Goal: Transaction & Acquisition: Purchase product/service

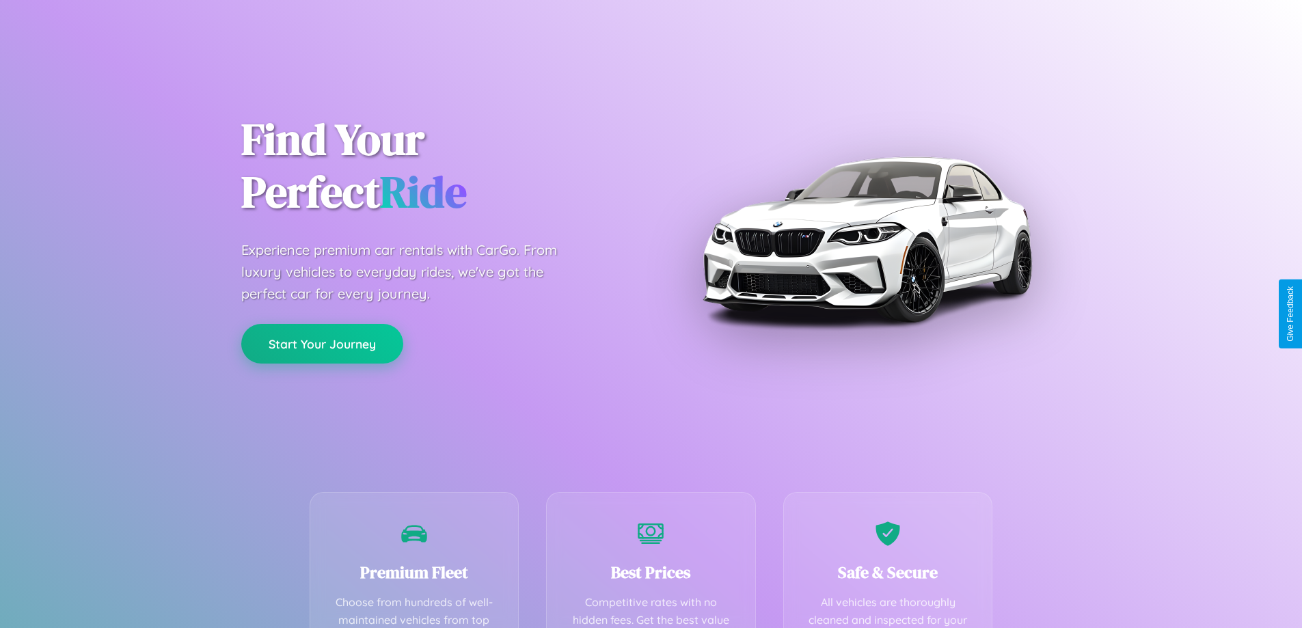
click at [322, 344] on button "Start Your Journey" at bounding box center [322, 344] width 162 height 40
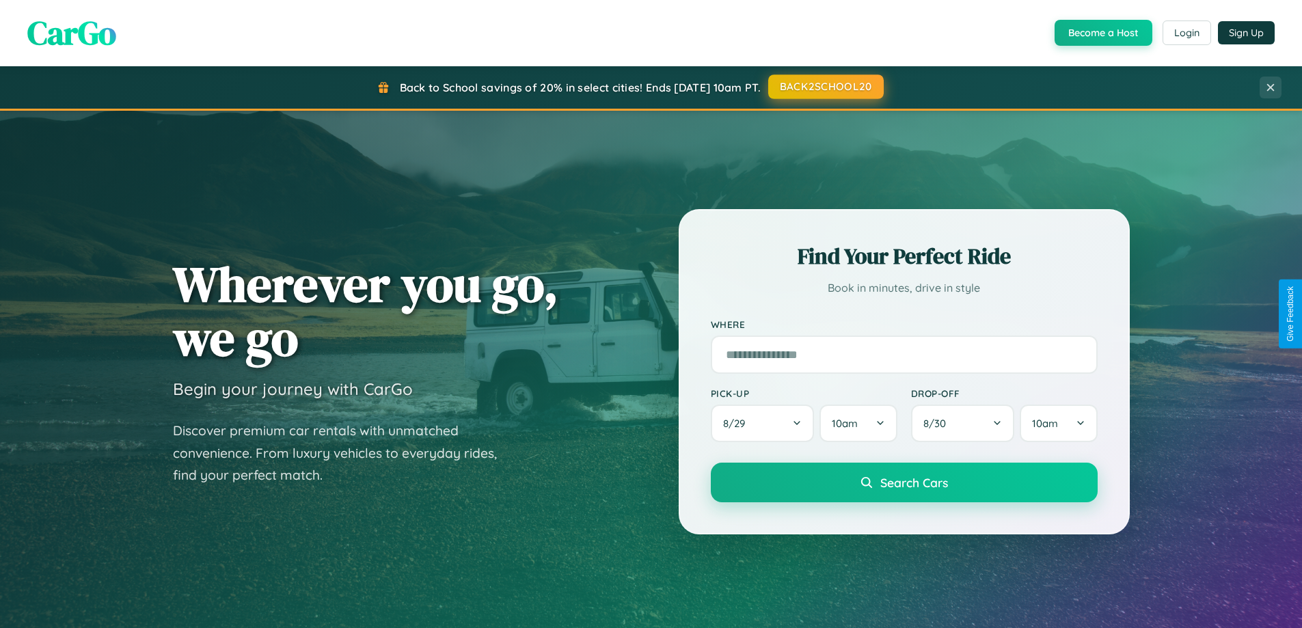
click at [825, 87] on button "BACK2SCHOOL20" at bounding box center [826, 87] width 116 height 25
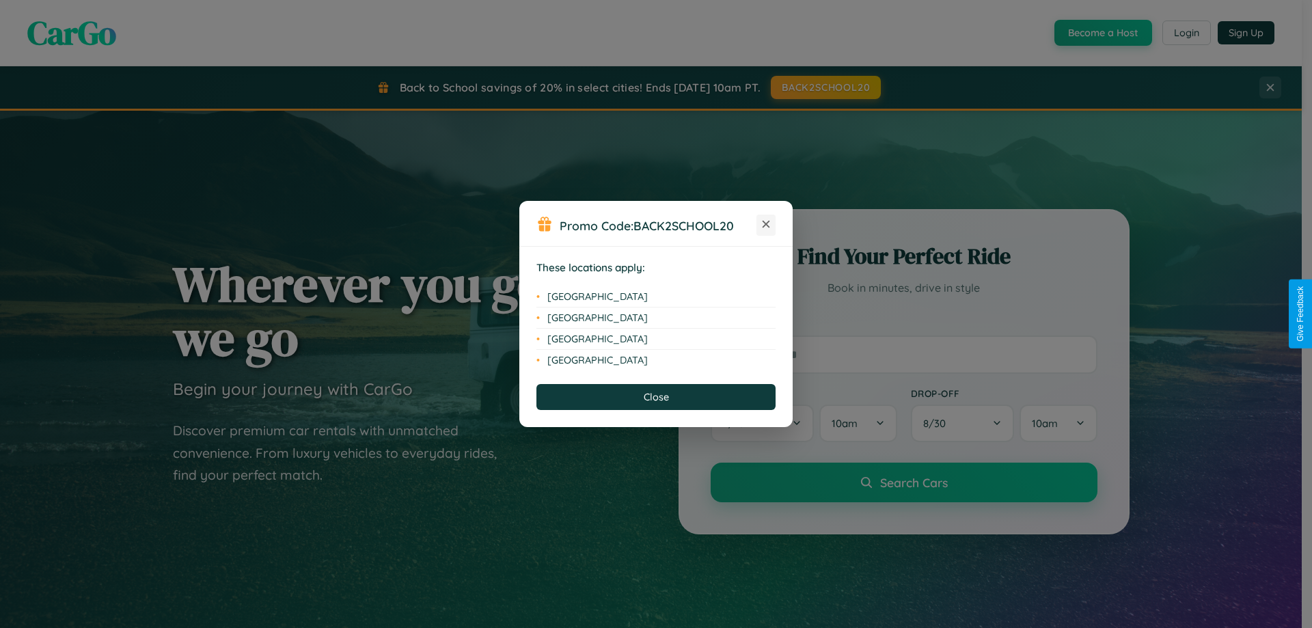
click at [766, 225] on icon at bounding box center [767, 225] width 8 height 8
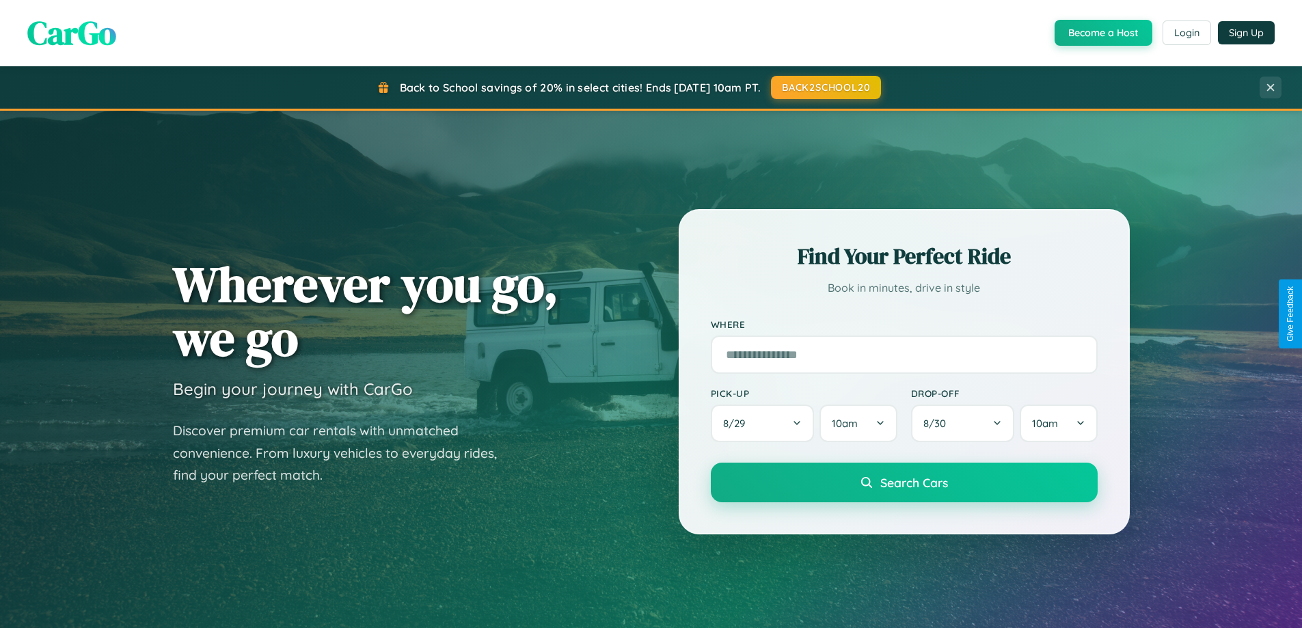
scroll to position [589, 0]
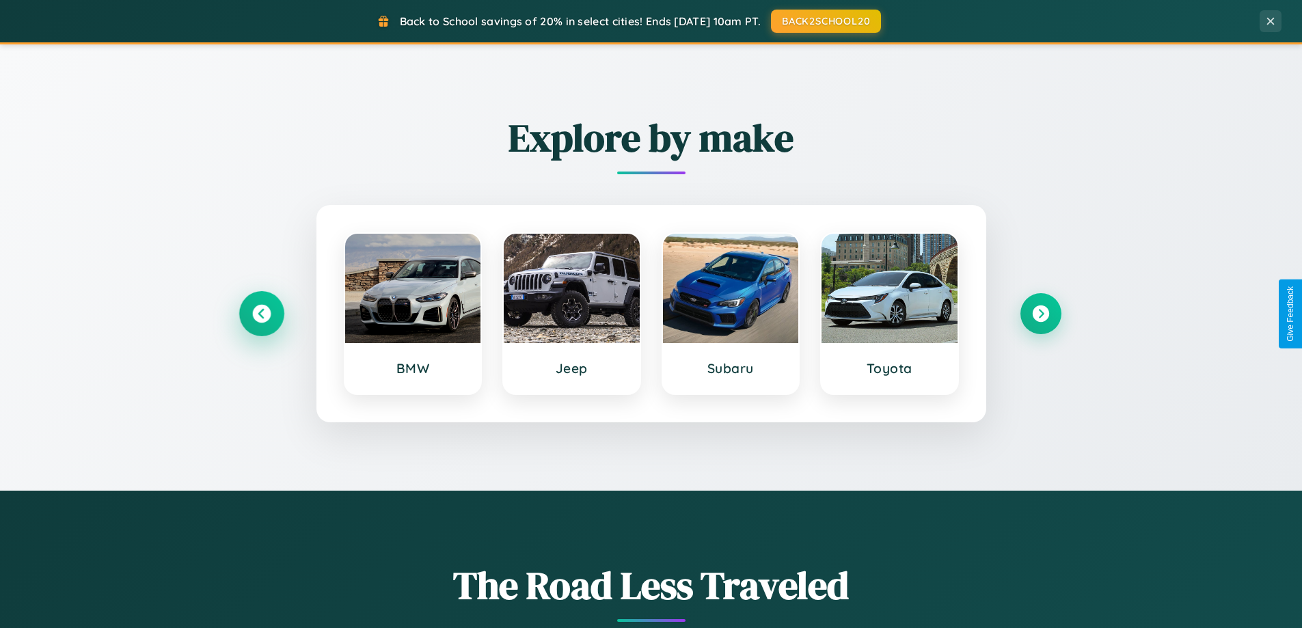
click at [261, 314] on icon at bounding box center [261, 314] width 18 height 18
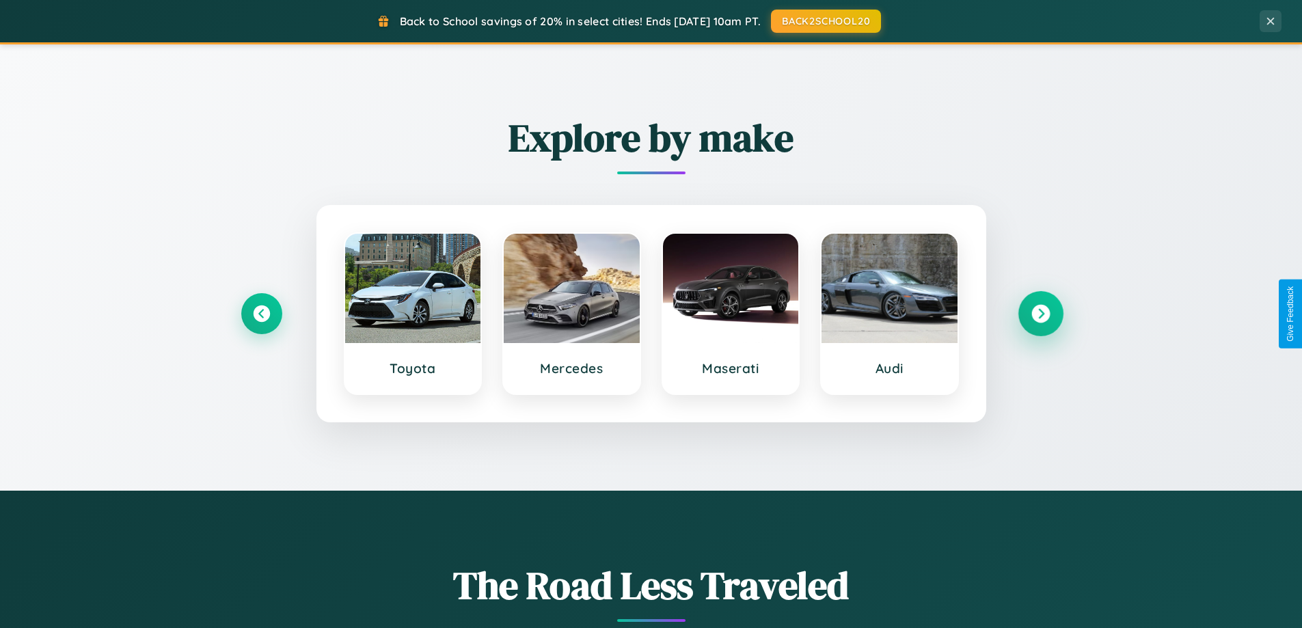
click at [1040, 314] on icon at bounding box center [1041, 314] width 18 height 18
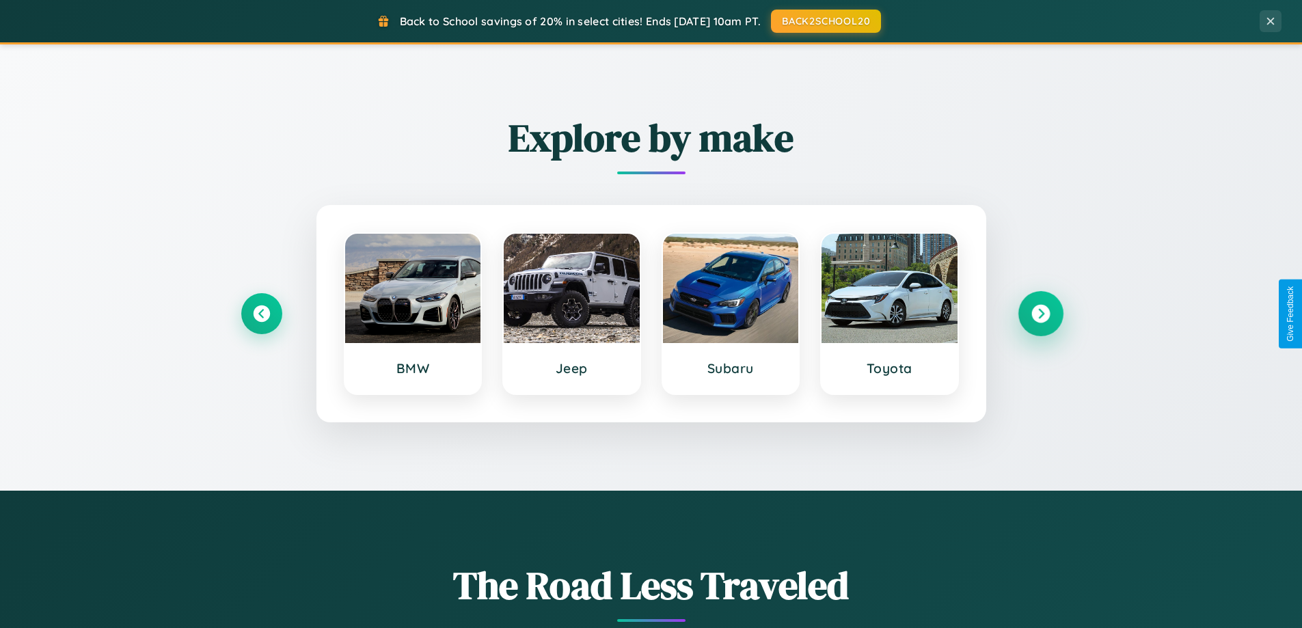
click at [1040, 314] on icon at bounding box center [1041, 314] width 18 height 18
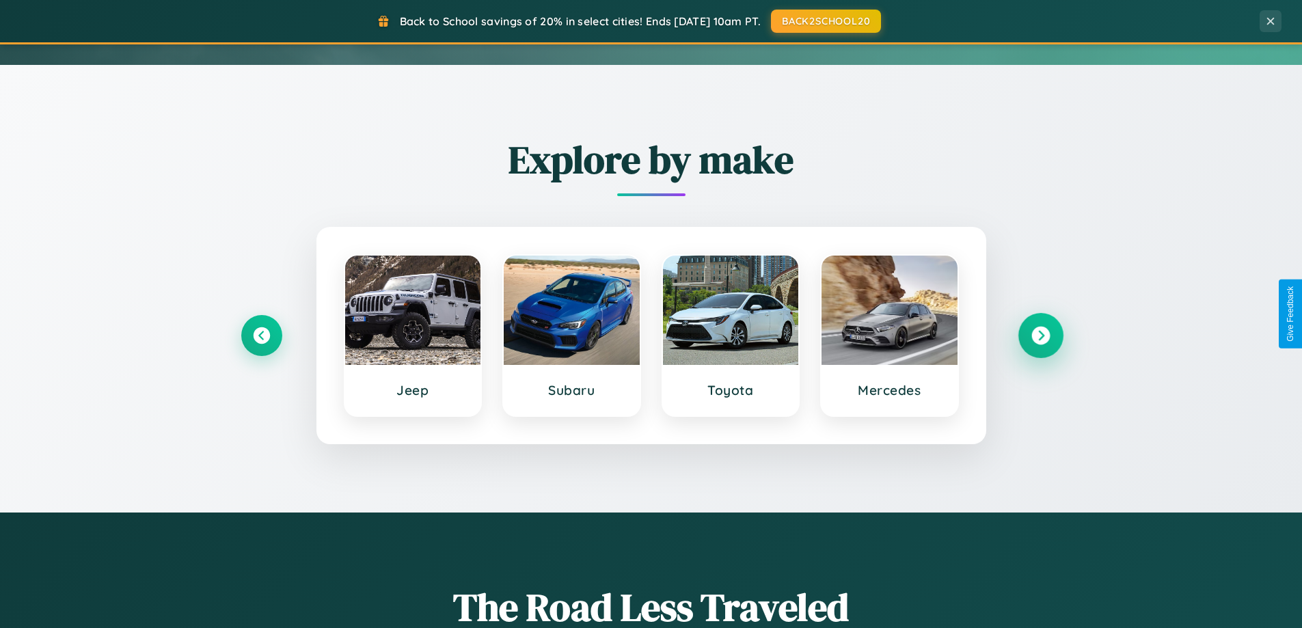
scroll to position [40, 0]
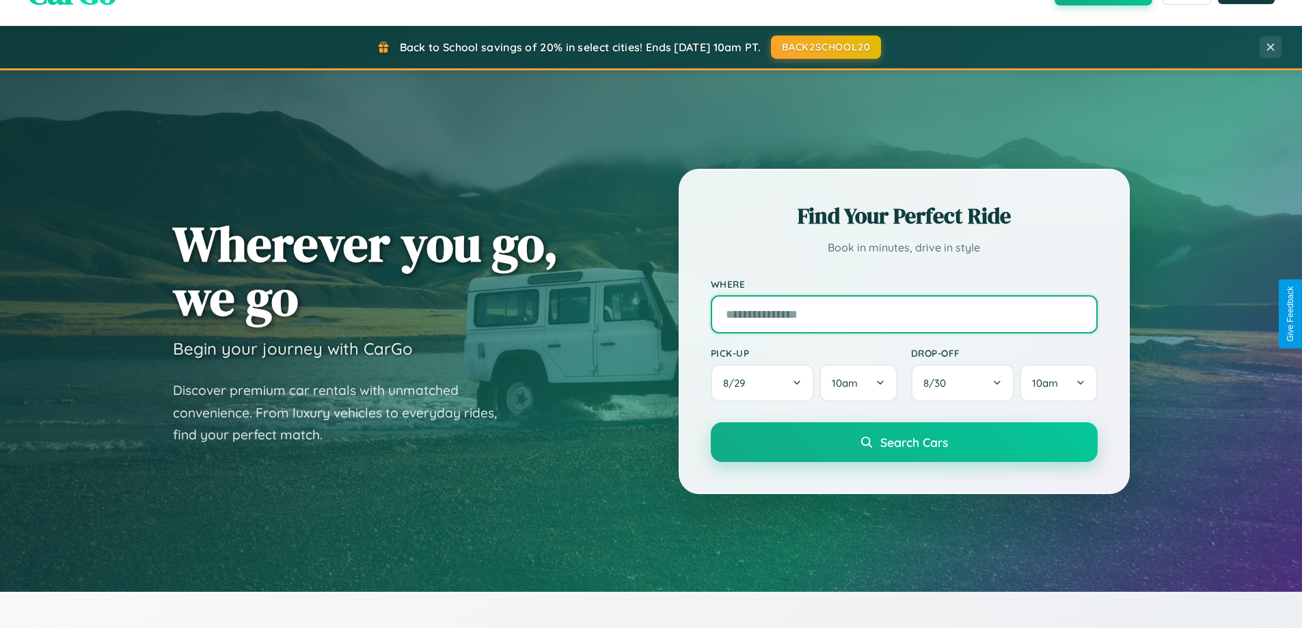
click at [904, 314] on input "text" at bounding box center [904, 314] width 387 height 38
type input "**********"
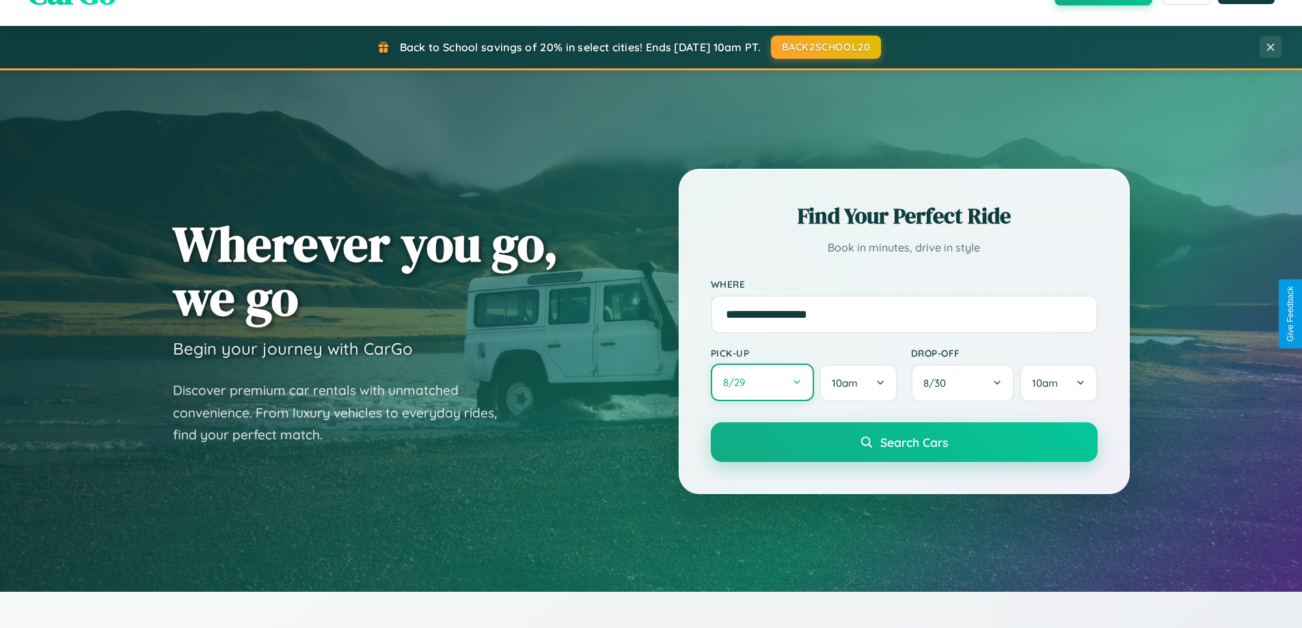
click at [762, 383] on button "8 / 29" at bounding box center [763, 383] width 104 height 38
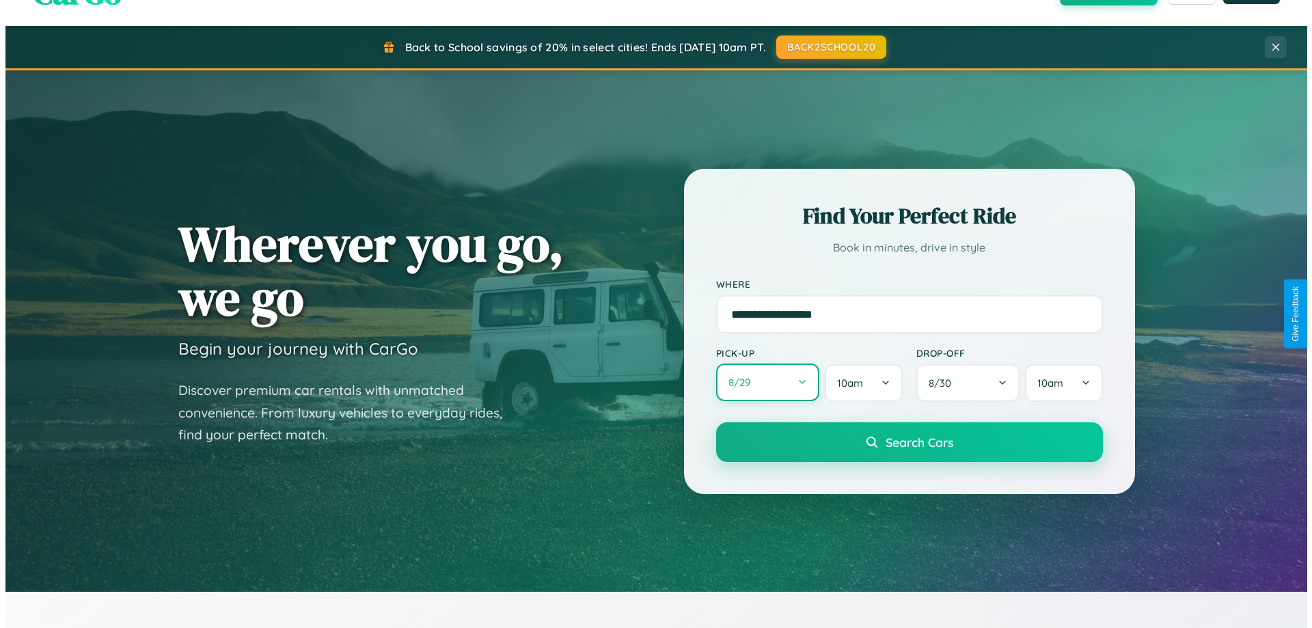
select select "*"
select select "****"
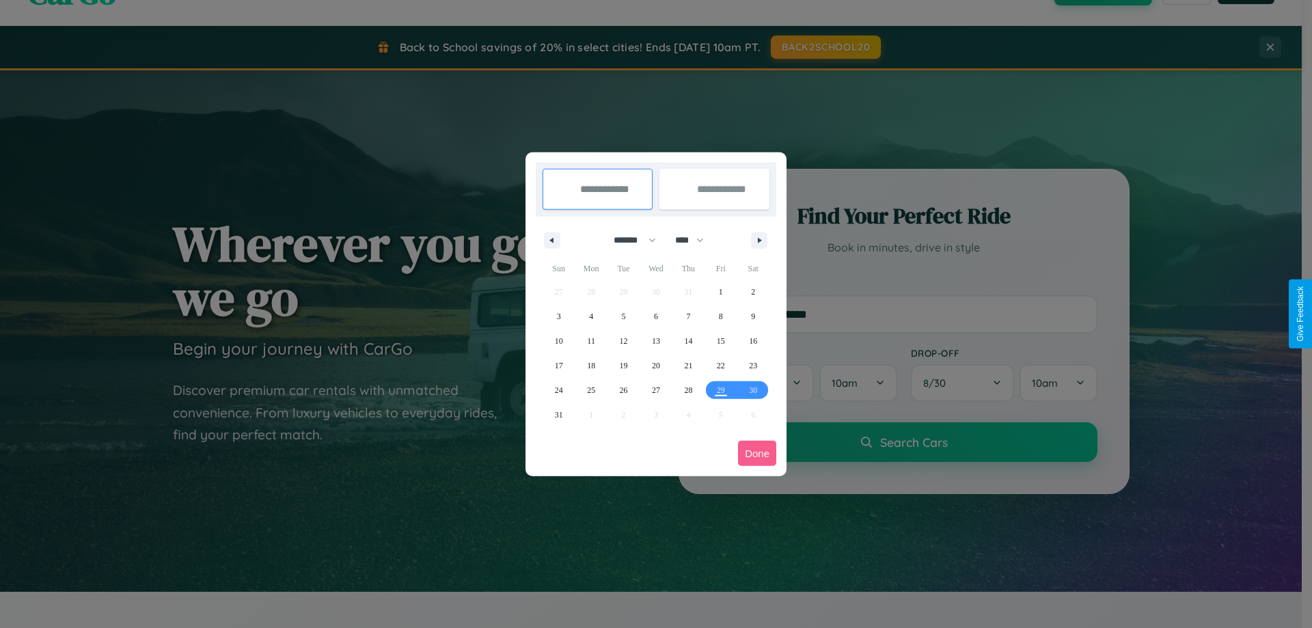
drag, startPoint x: 629, startPoint y: 240, endPoint x: 656, endPoint y: 274, distance: 43.8
click at [629, 240] on select "******* ******** ***** ***** *** **** **** ****** ********* ******* ******** **…" at bounding box center [633, 240] width 58 height 23
select select "*"
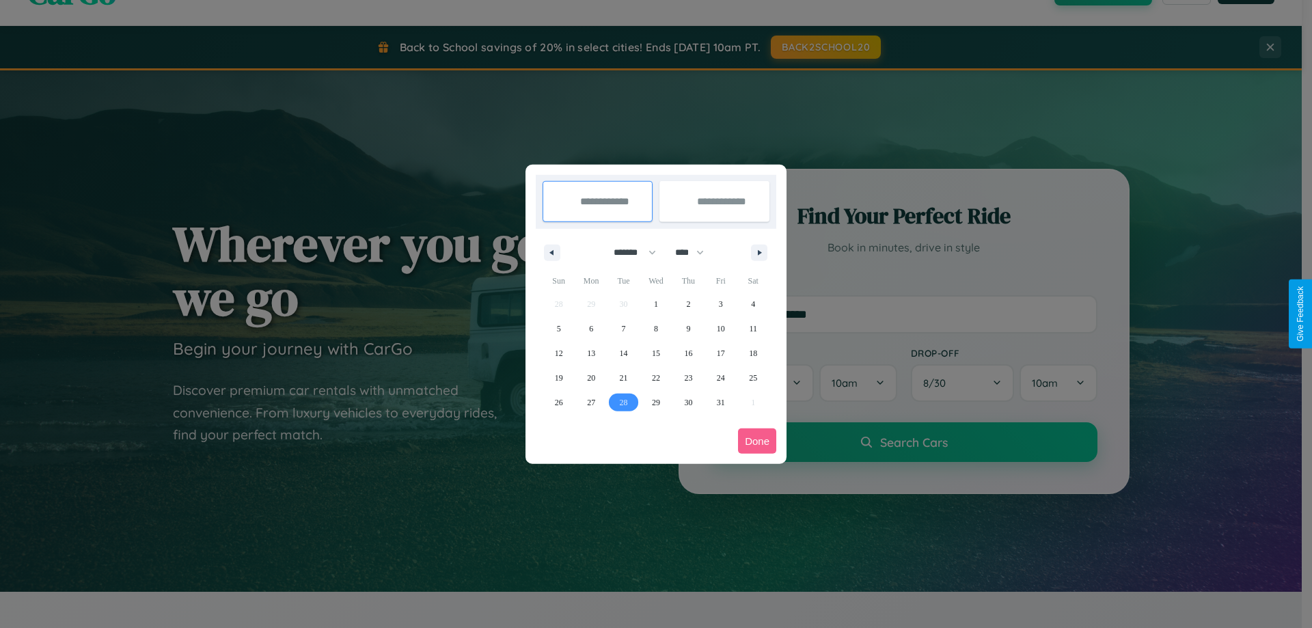
click at [623, 402] on span "28" at bounding box center [624, 402] width 8 height 25
type input "**********"
click at [759, 252] on icon "button" at bounding box center [762, 252] width 7 height 5
select select "**"
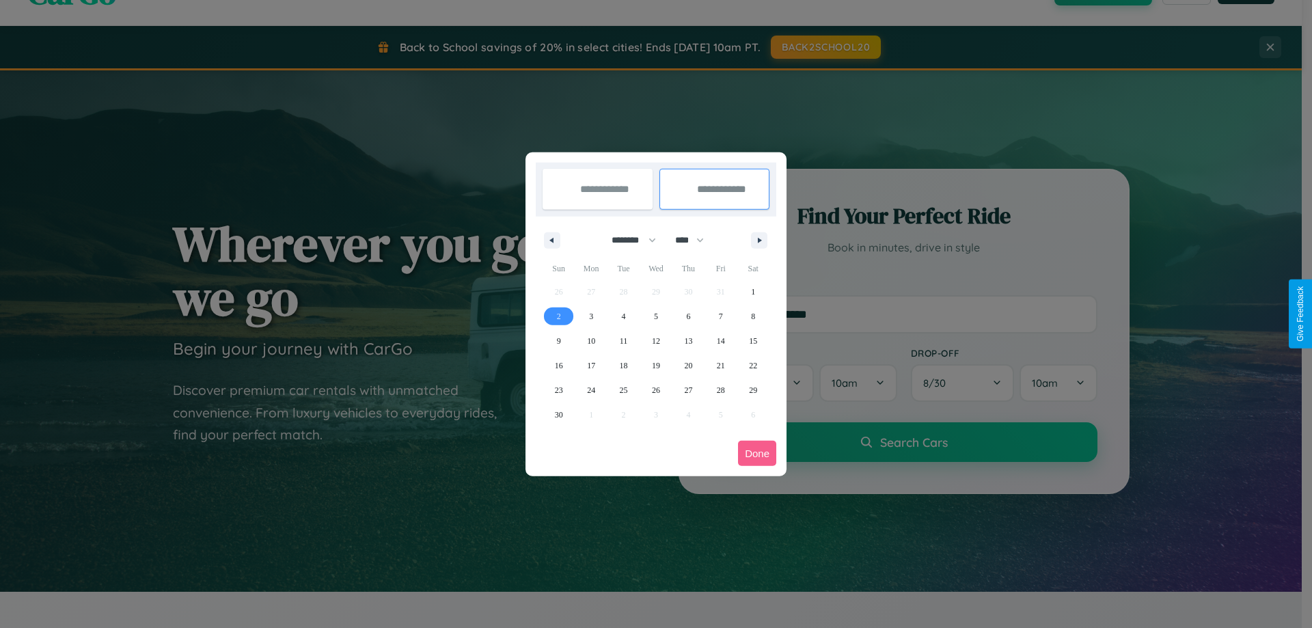
click at [558, 316] on span "2" at bounding box center [559, 316] width 4 height 25
type input "**********"
select select "*"
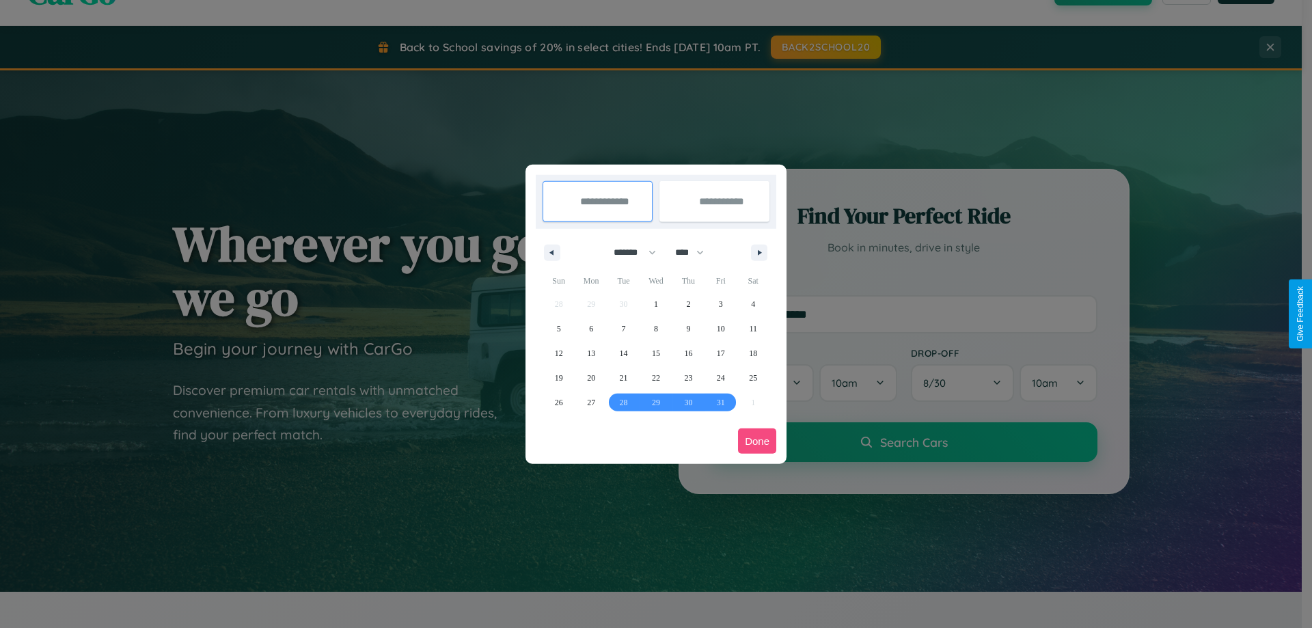
click at [757, 441] on button "Done" at bounding box center [757, 441] width 38 height 25
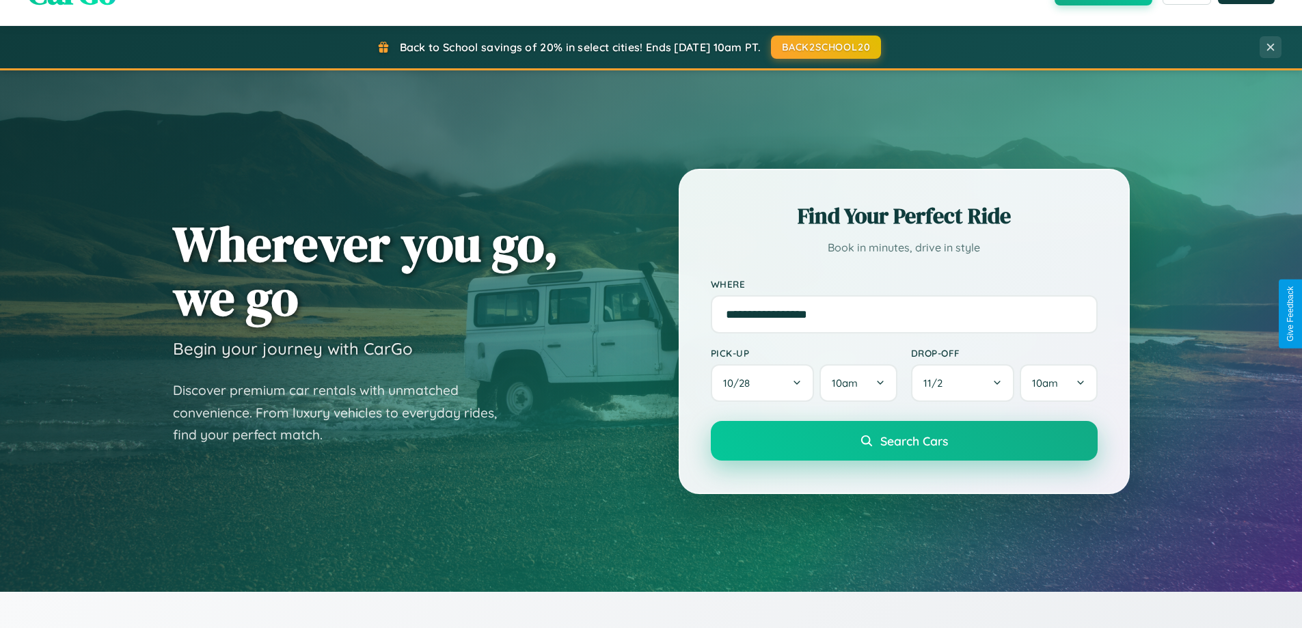
click at [904, 441] on span "Search Cars" at bounding box center [914, 440] width 68 height 15
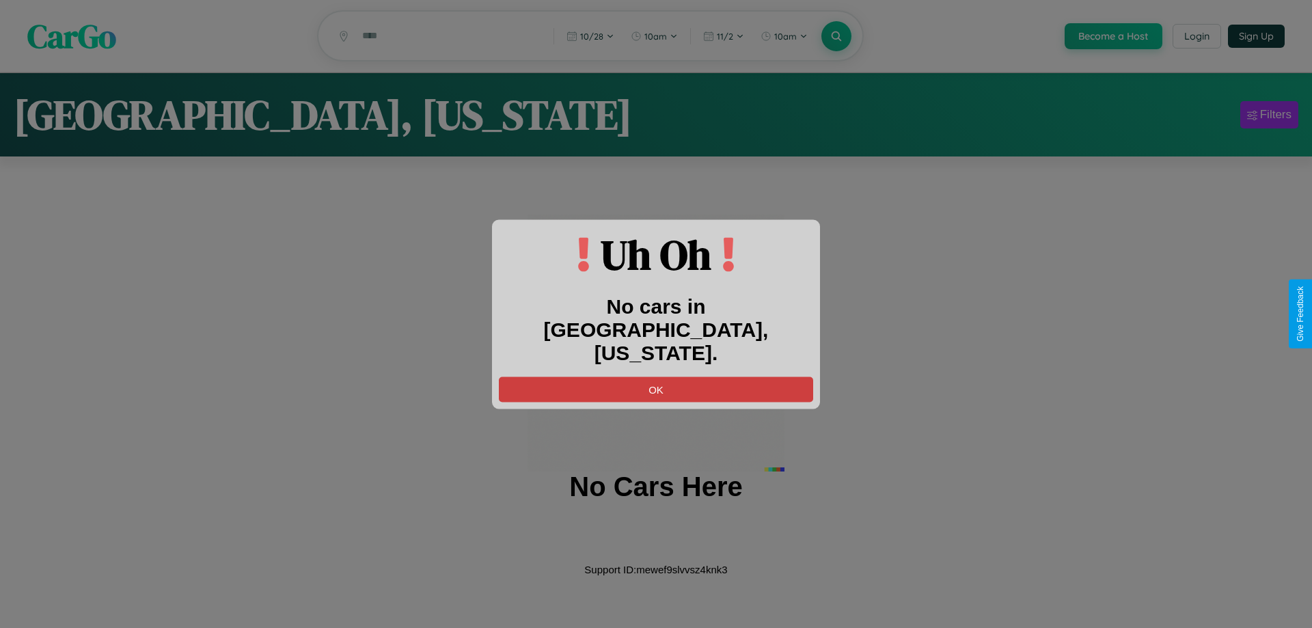
click at [656, 377] on button "OK" at bounding box center [656, 389] width 314 height 25
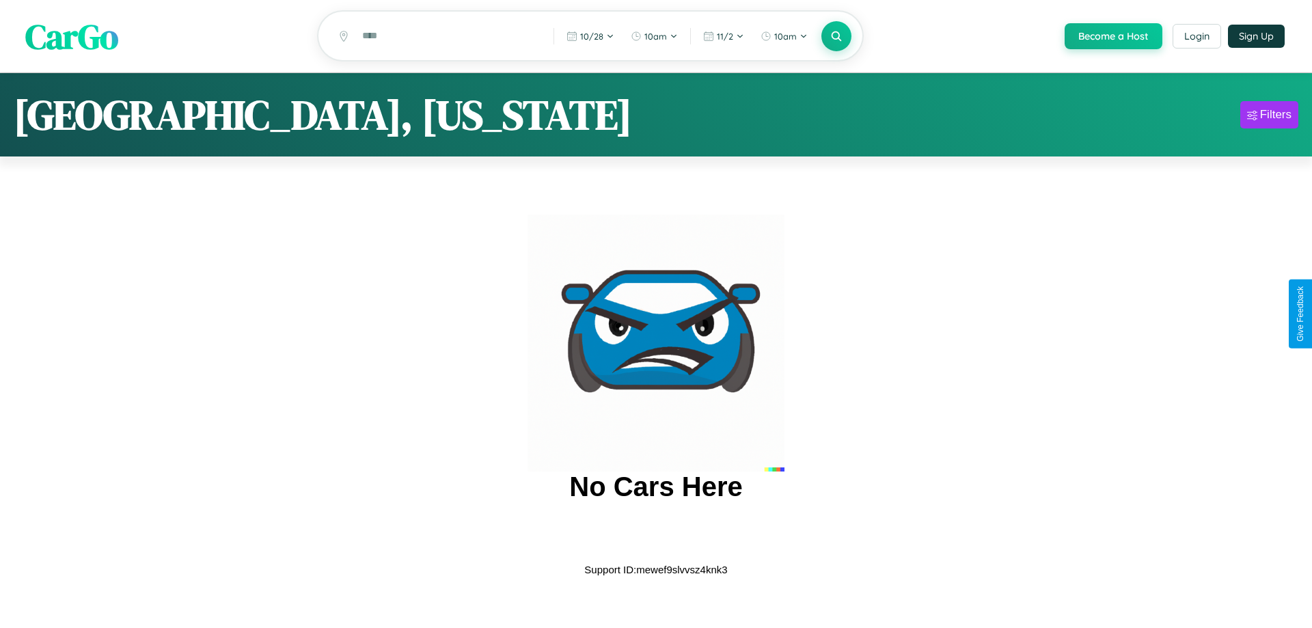
click at [72, 36] on span "CarGo" at bounding box center [71, 35] width 93 height 47
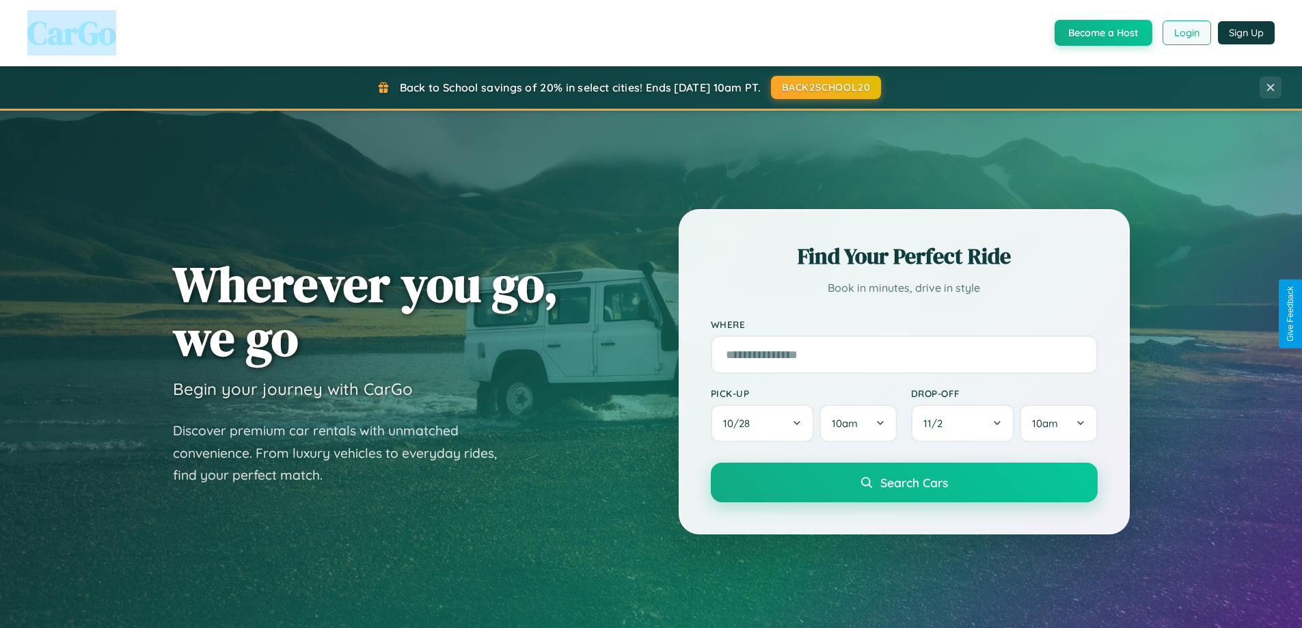
click at [1186, 33] on button "Login" at bounding box center [1187, 33] width 49 height 25
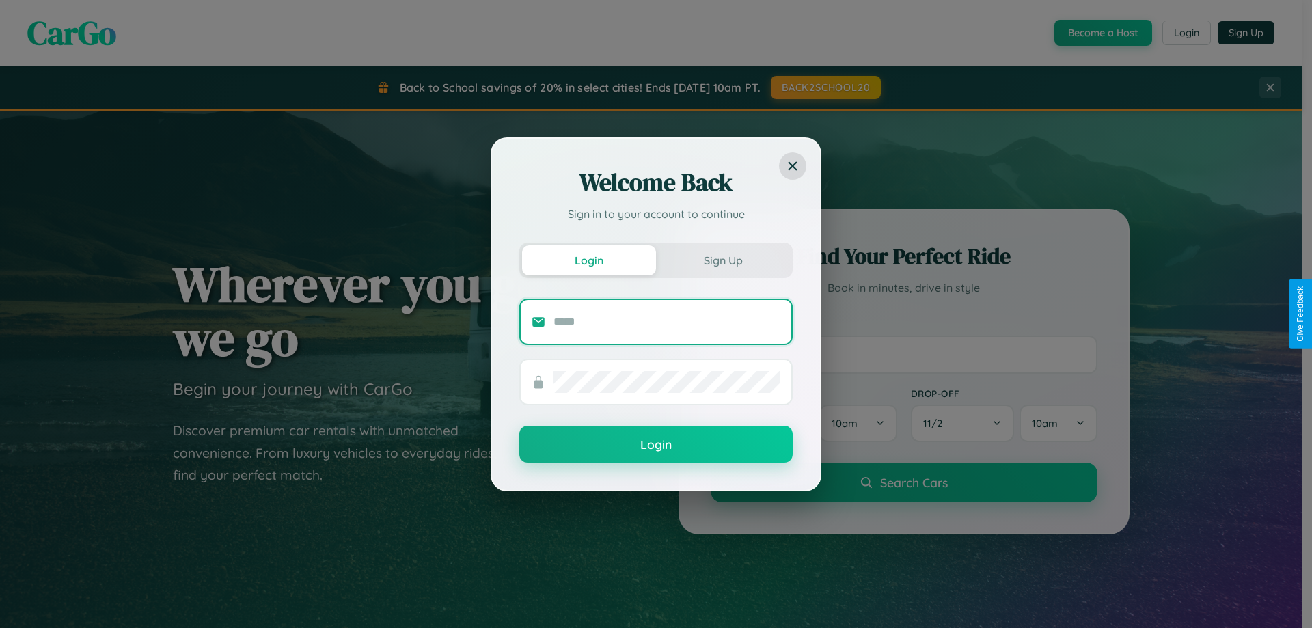
click at [667, 321] on input "text" at bounding box center [667, 322] width 227 height 22
type input "**********"
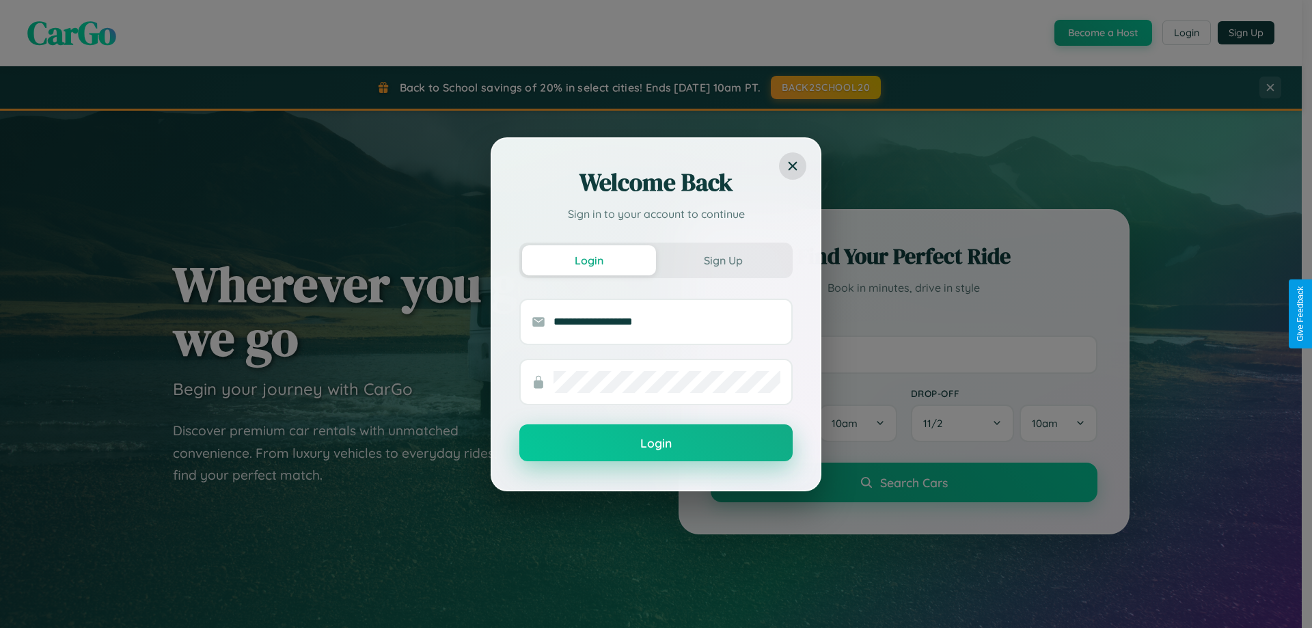
click at [656, 444] on button "Login" at bounding box center [656, 442] width 273 height 37
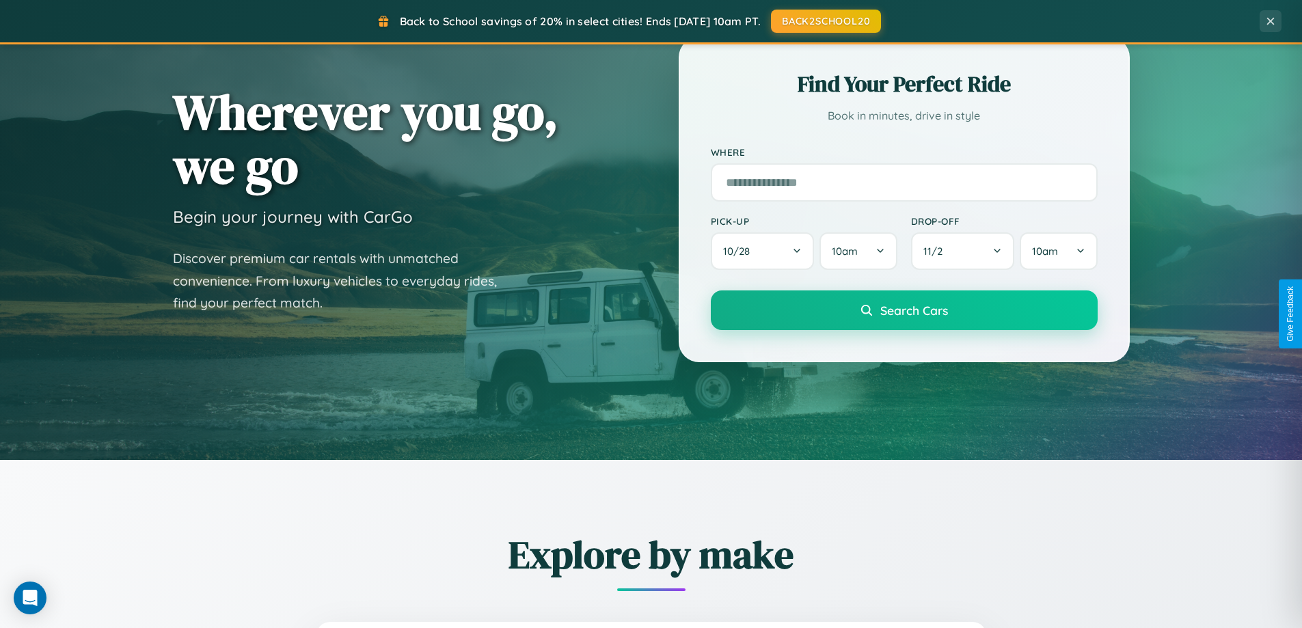
scroll to position [589, 0]
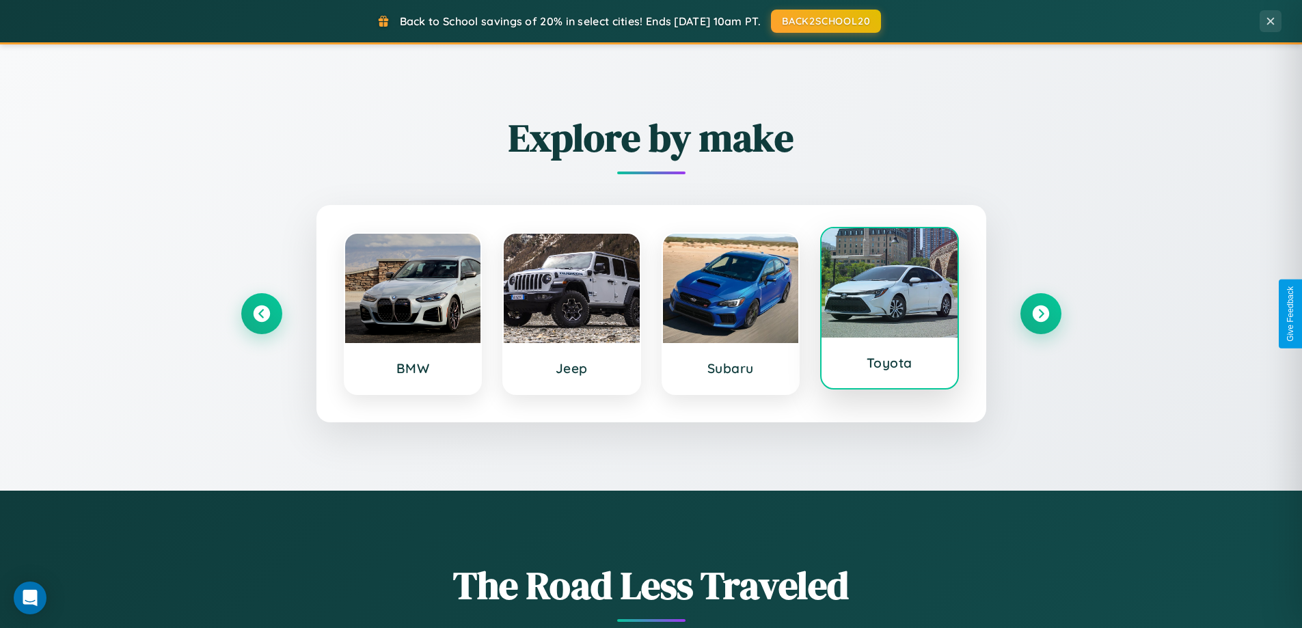
click at [889, 311] on div at bounding box center [890, 282] width 136 height 109
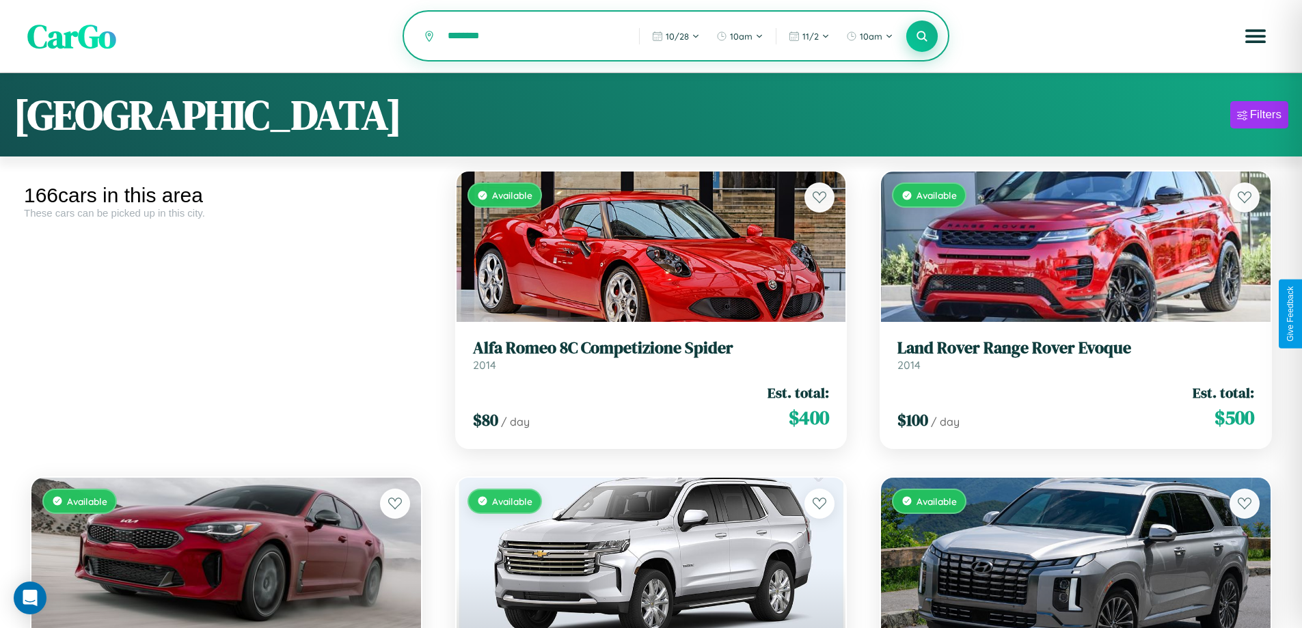
type input "********"
click at [922, 37] on icon at bounding box center [922, 35] width 13 height 13
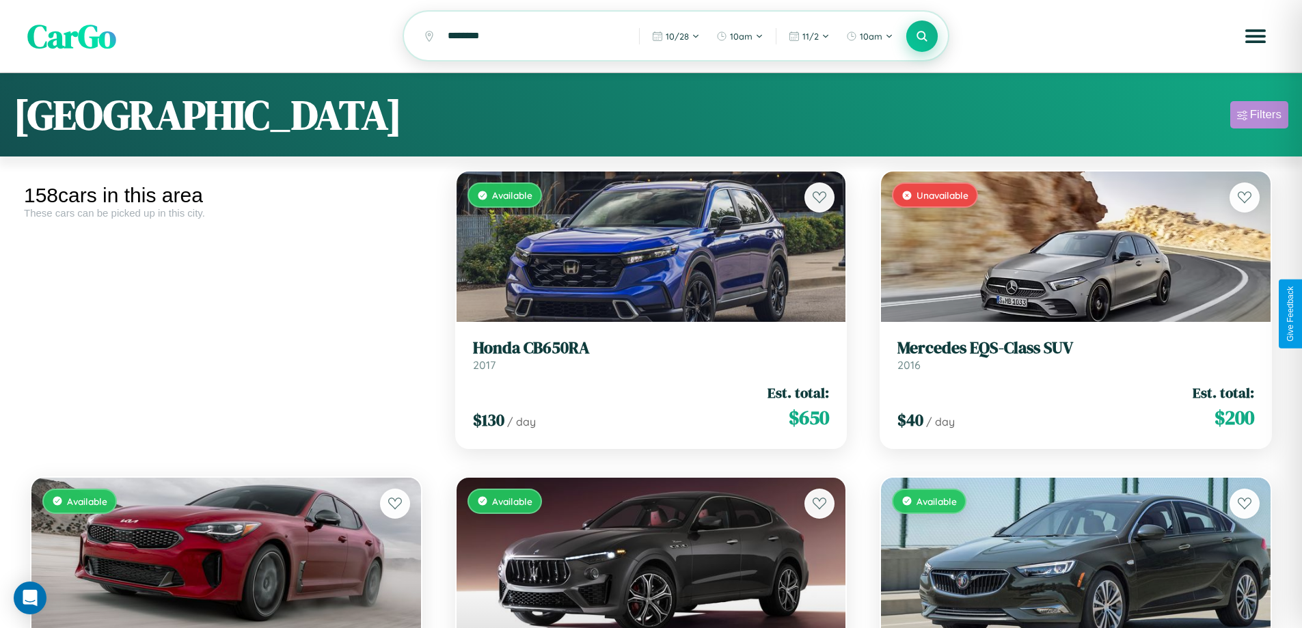
click at [1259, 117] on div "Filters" at bounding box center [1265, 115] width 31 height 14
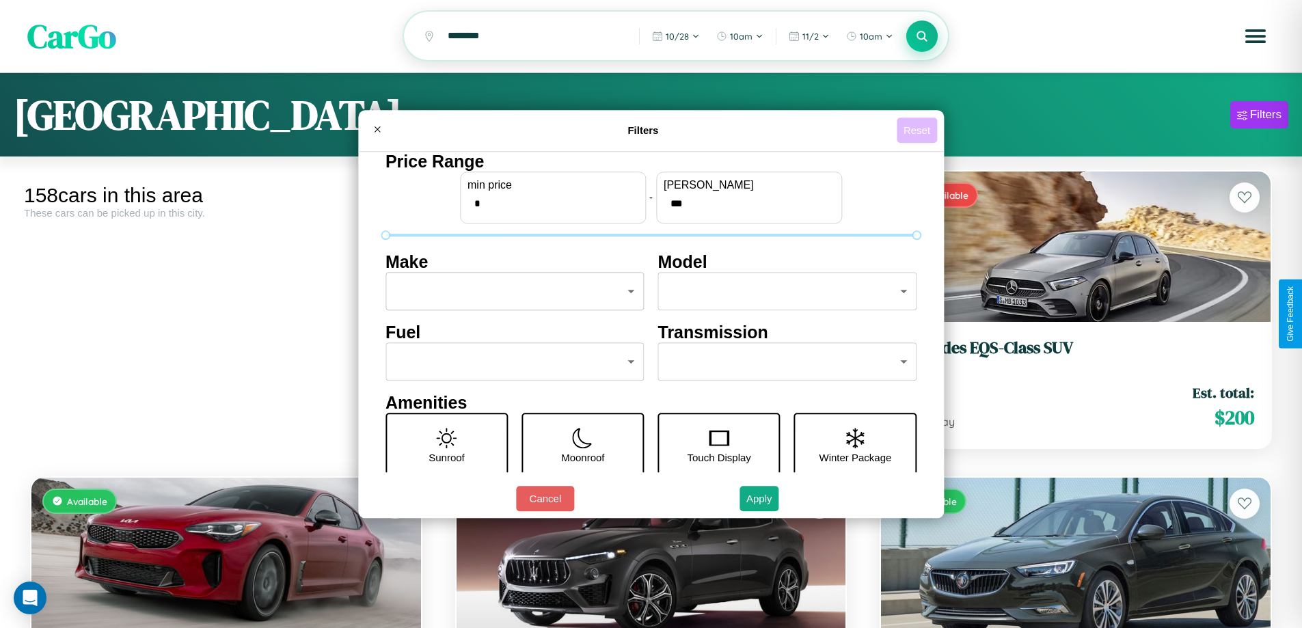
click at [919, 130] on button "Reset" at bounding box center [917, 130] width 40 height 25
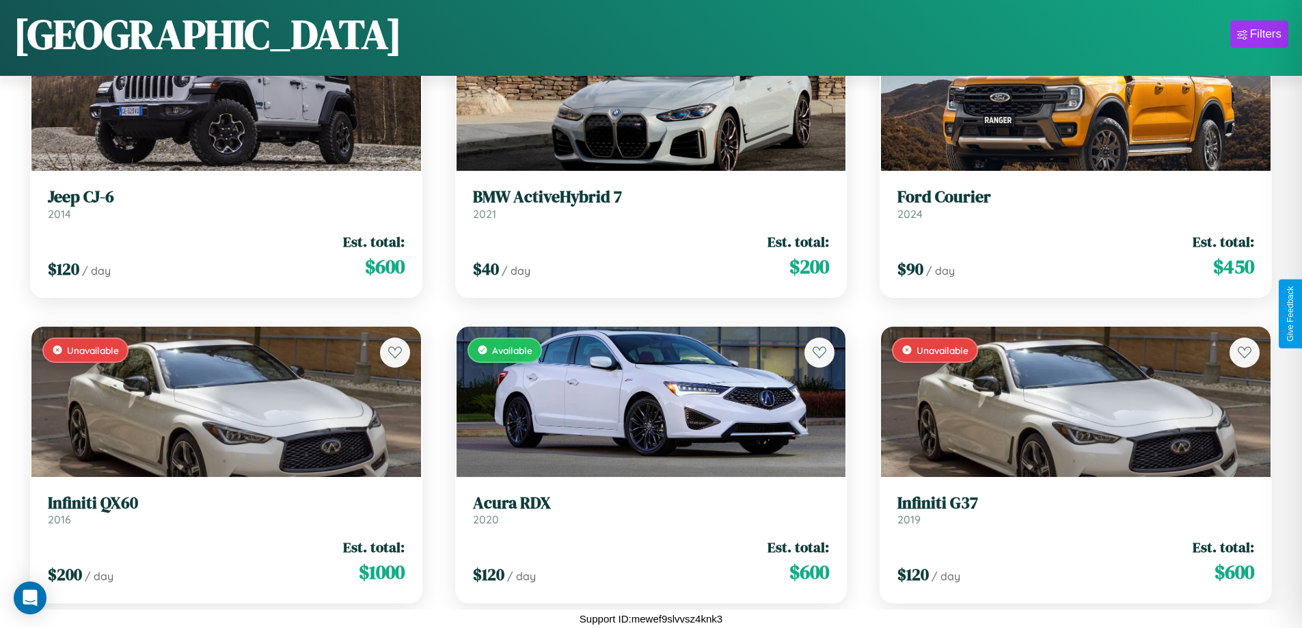
scroll to position [1416, 0]
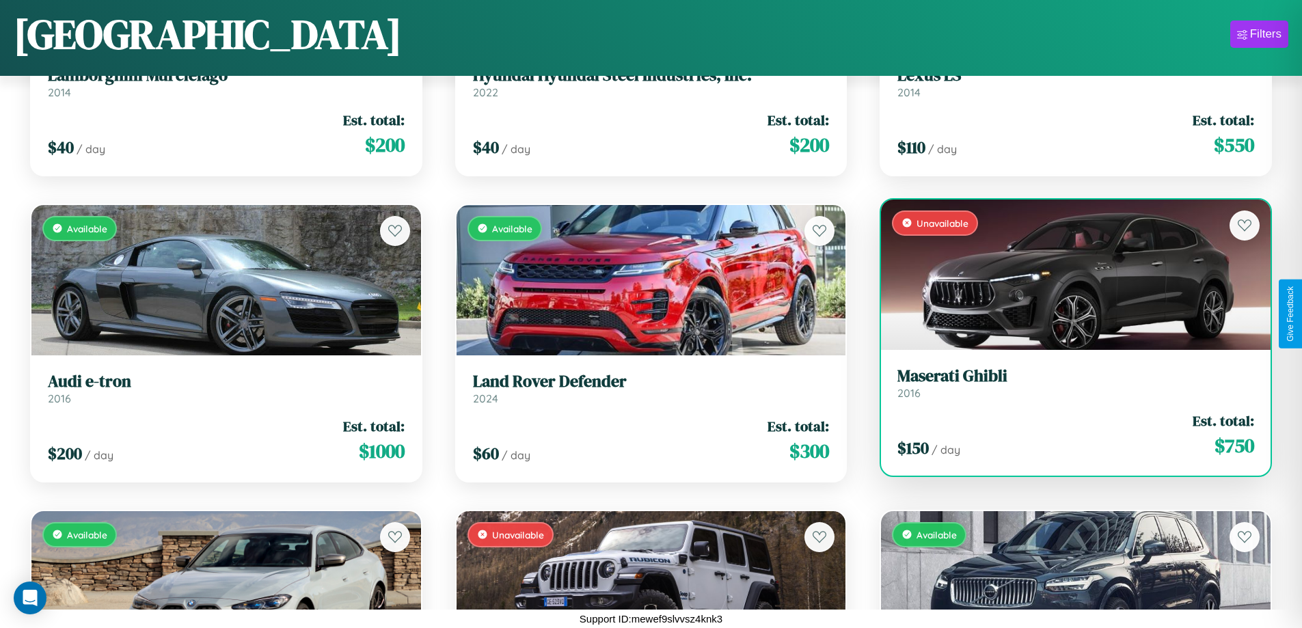
click at [1067, 275] on div "Unavailable" at bounding box center [1076, 275] width 390 height 150
click at [1067, 274] on div "Unavailable" at bounding box center [1076, 275] width 390 height 150
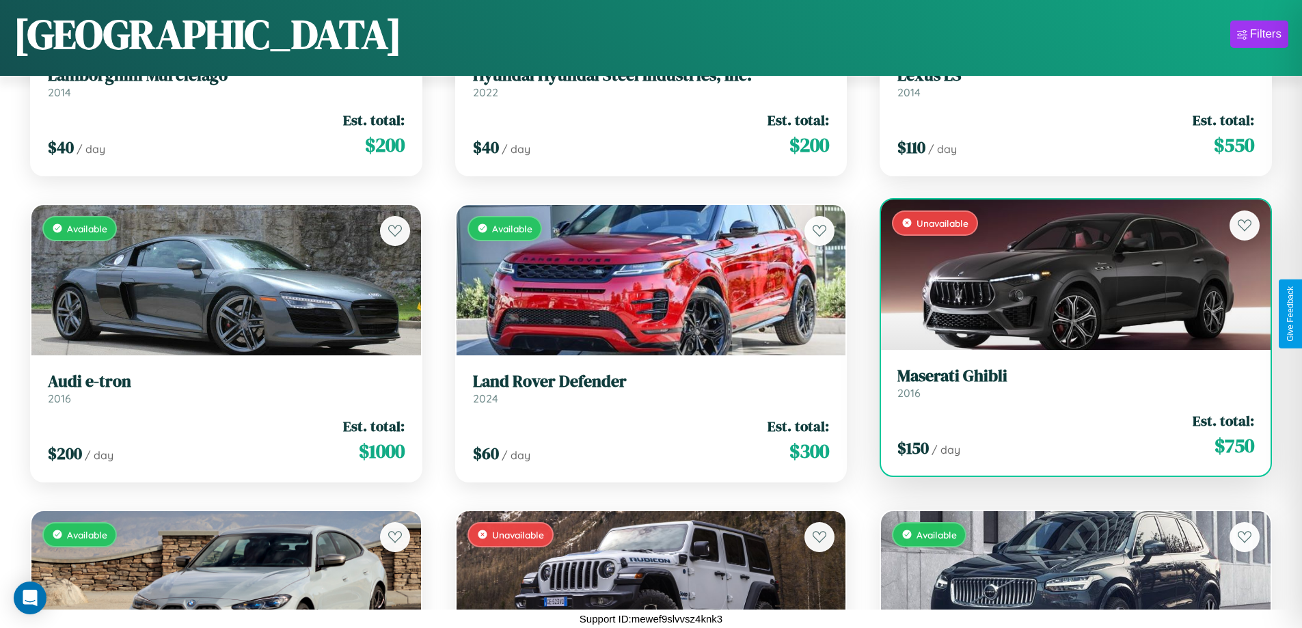
click at [1067, 274] on div "Unavailable" at bounding box center [1076, 275] width 390 height 150
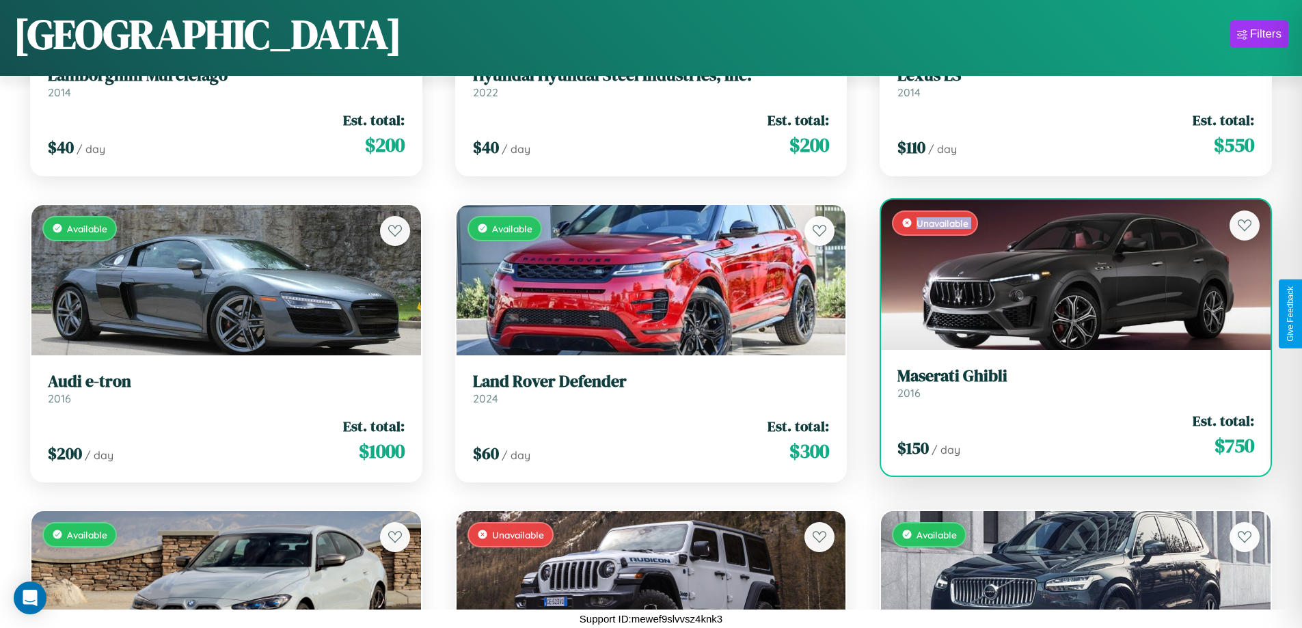
click at [1067, 274] on div "Unavailable" at bounding box center [1076, 275] width 390 height 150
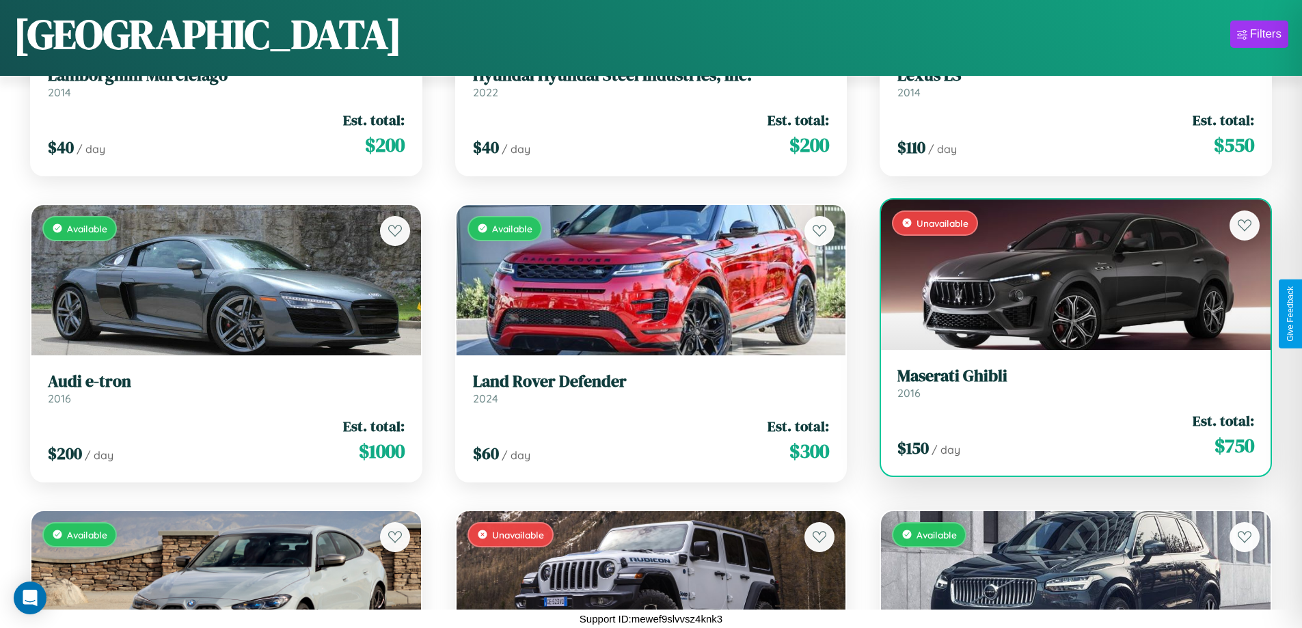
click at [1067, 274] on div "Unavailable" at bounding box center [1076, 275] width 390 height 150
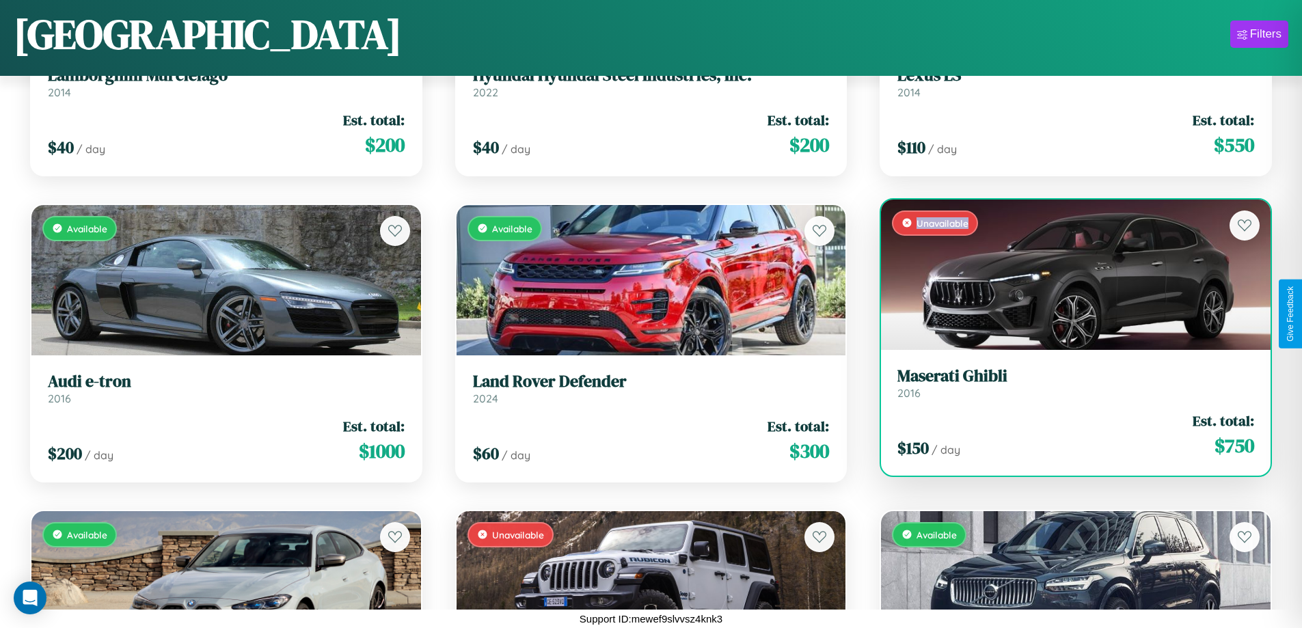
click at [1067, 274] on div "Unavailable" at bounding box center [1076, 275] width 390 height 150
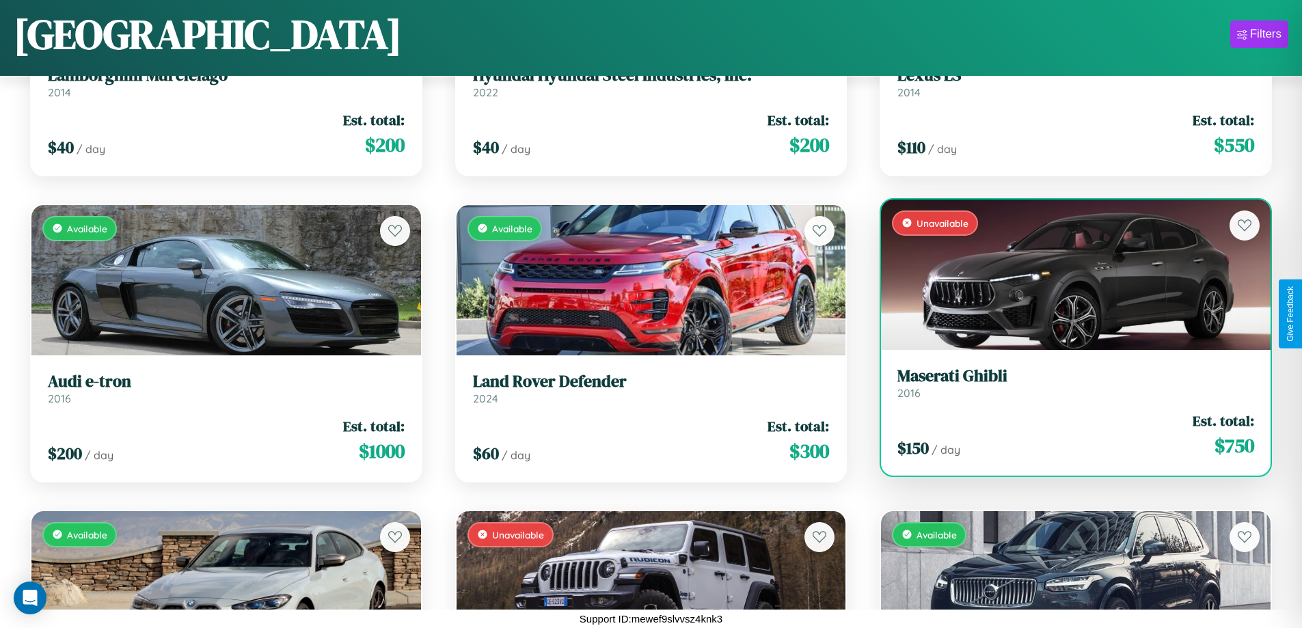
click at [1067, 383] on h3 "Maserati Ghibli" at bounding box center [1076, 376] width 357 height 20
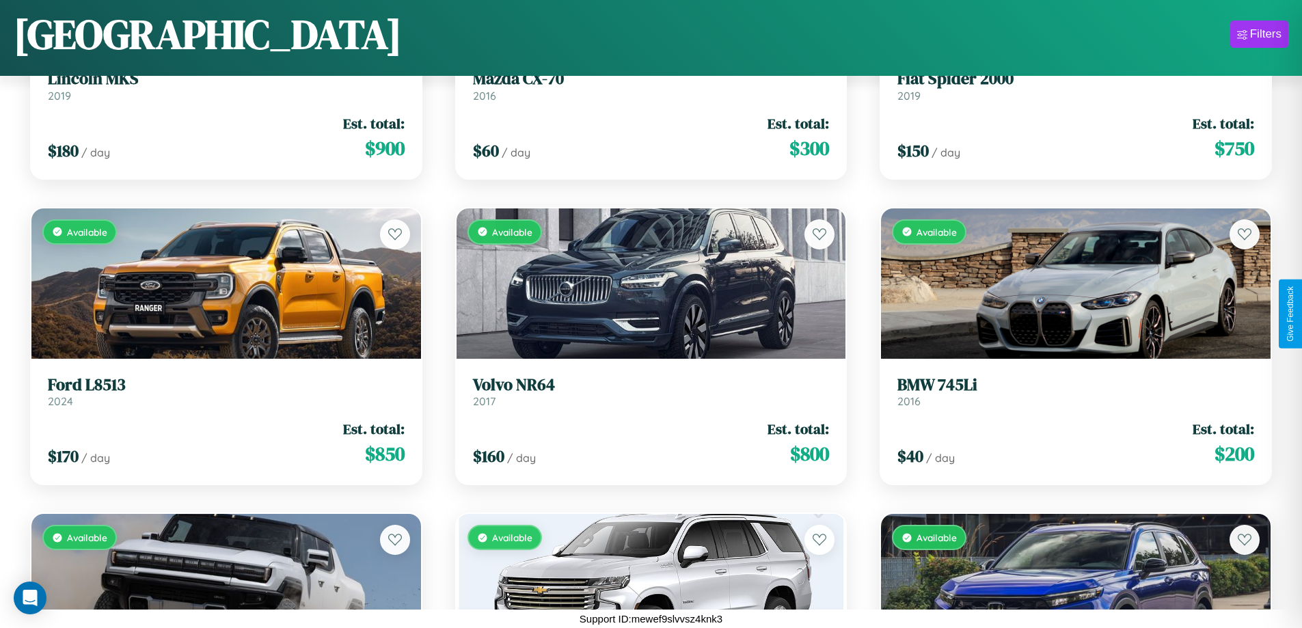
scroll to position [6927, 0]
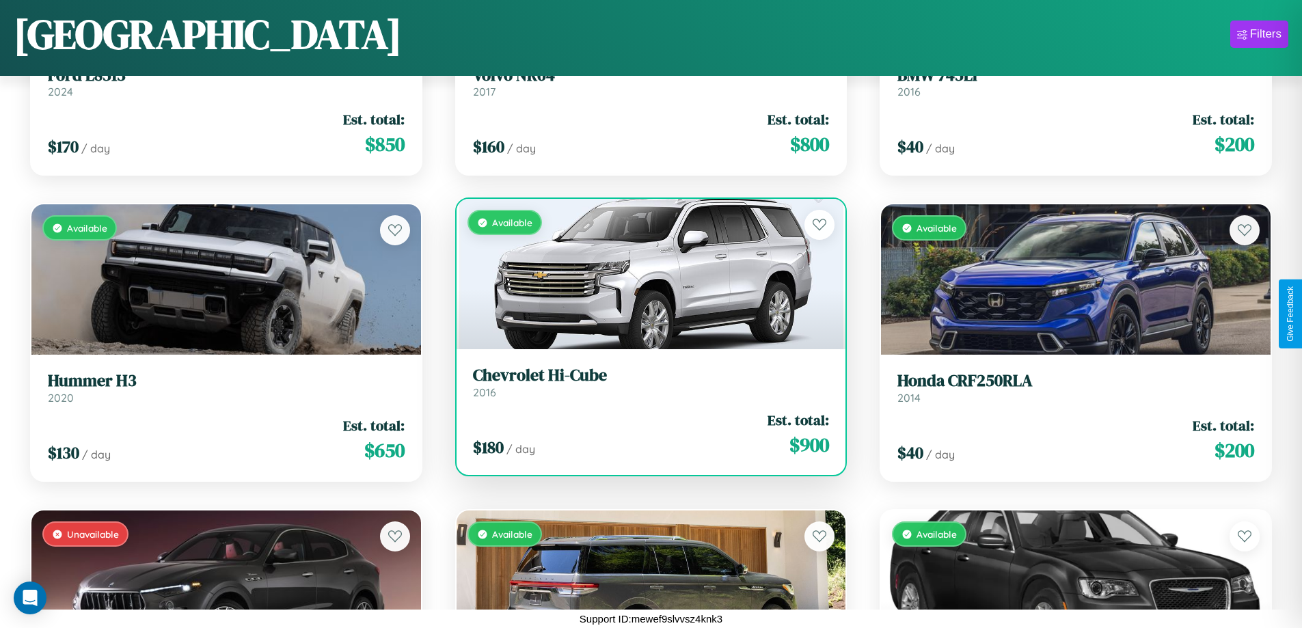
click at [645, 382] on h3 "Chevrolet Hi-Cube" at bounding box center [651, 376] width 357 height 20
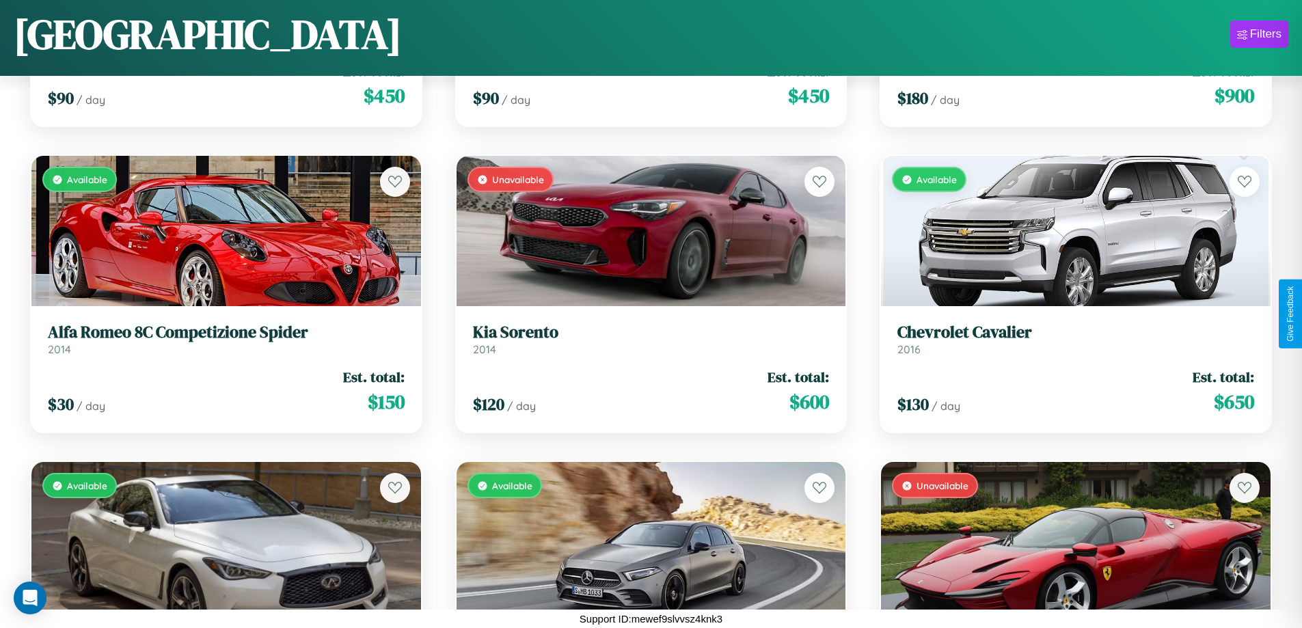
scroll to position [11518, 0]
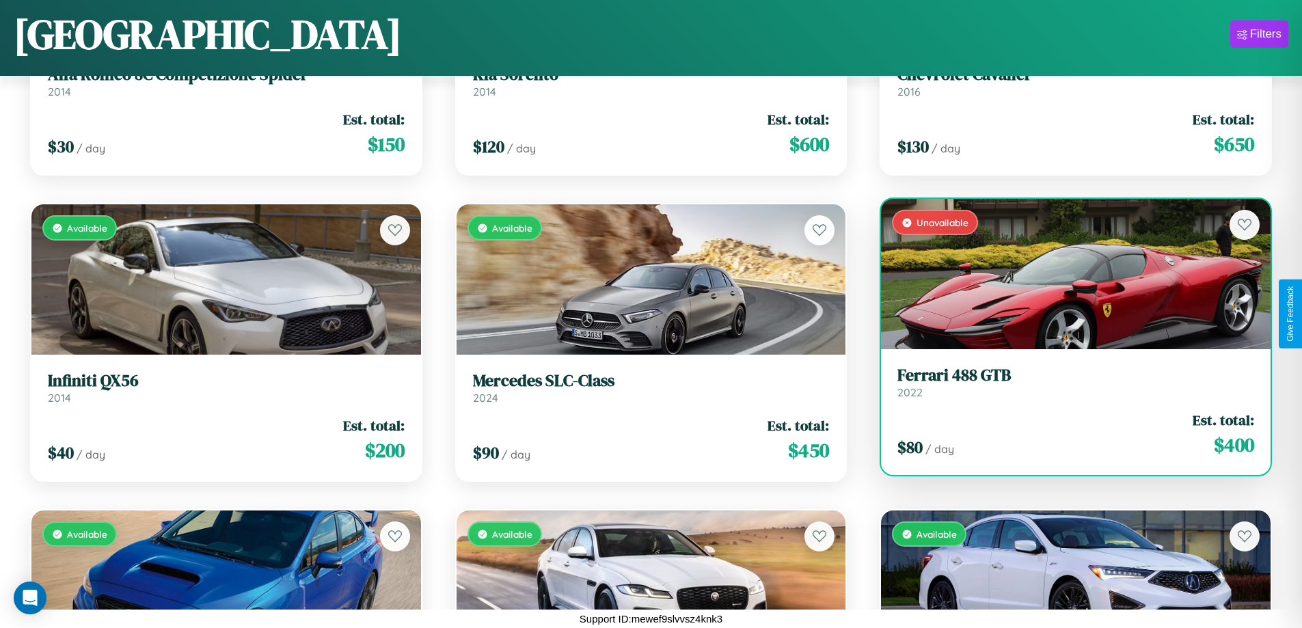
click at [1067, 383] on h3 "Ferrari 488 GTB" at bounding box center [1076, 376] width 357 height 20
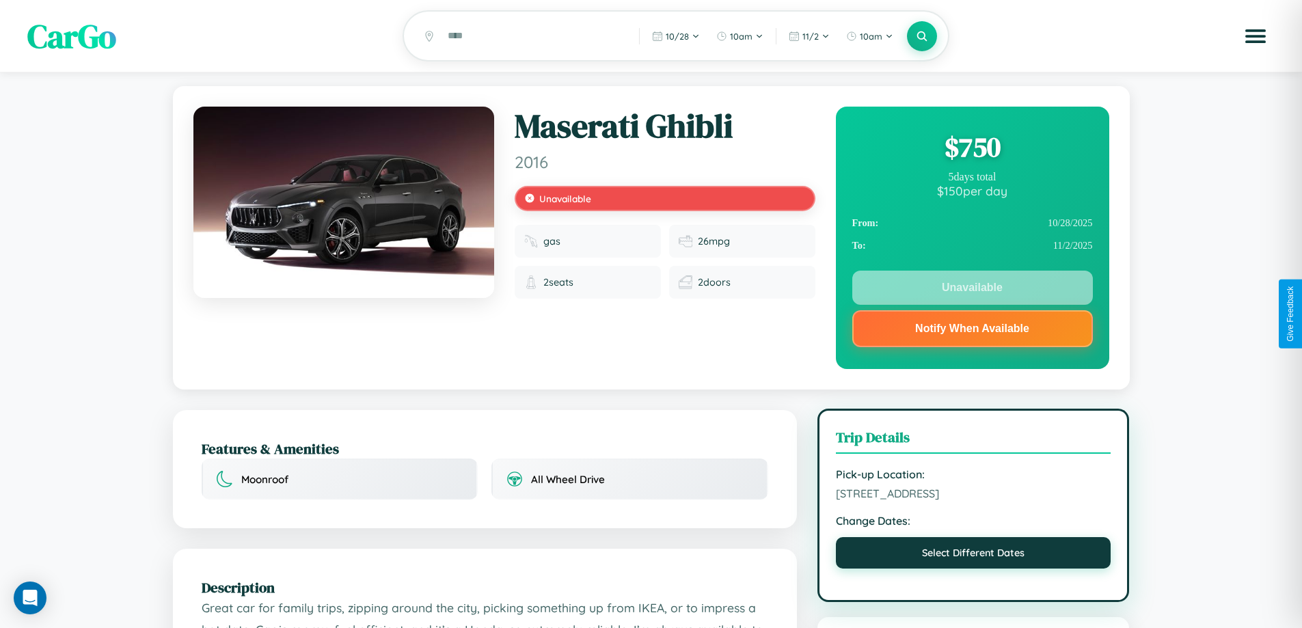
click at [973, 555] on button "Select Different Dates" at bounding box center [973, 552] width 275 height 31
select select "*"
select select "****"
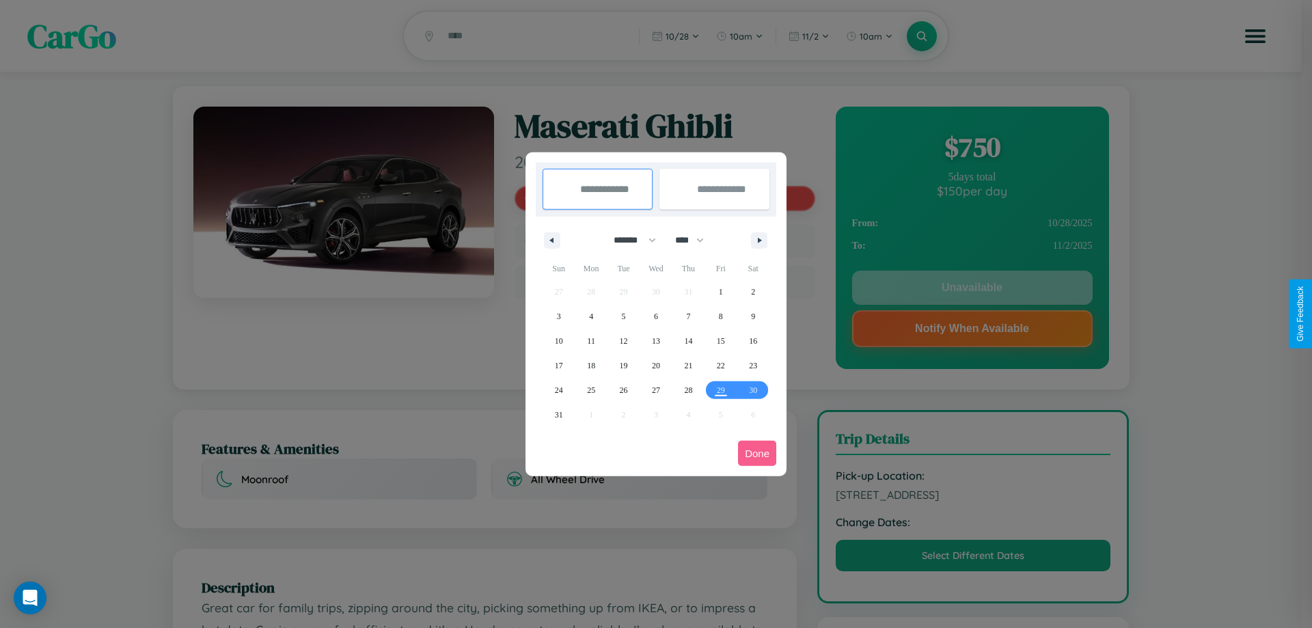
click at [629, 240] on select "******* ******** ***** ***** *** **** **** ****** ********* ******* ******** **…" at bounding box center [633, 240] width 58 height 23
select select "**"
click at [753, 390] on span "29" at bounding box center [753, 390] width 8 height 25
type input "**********"
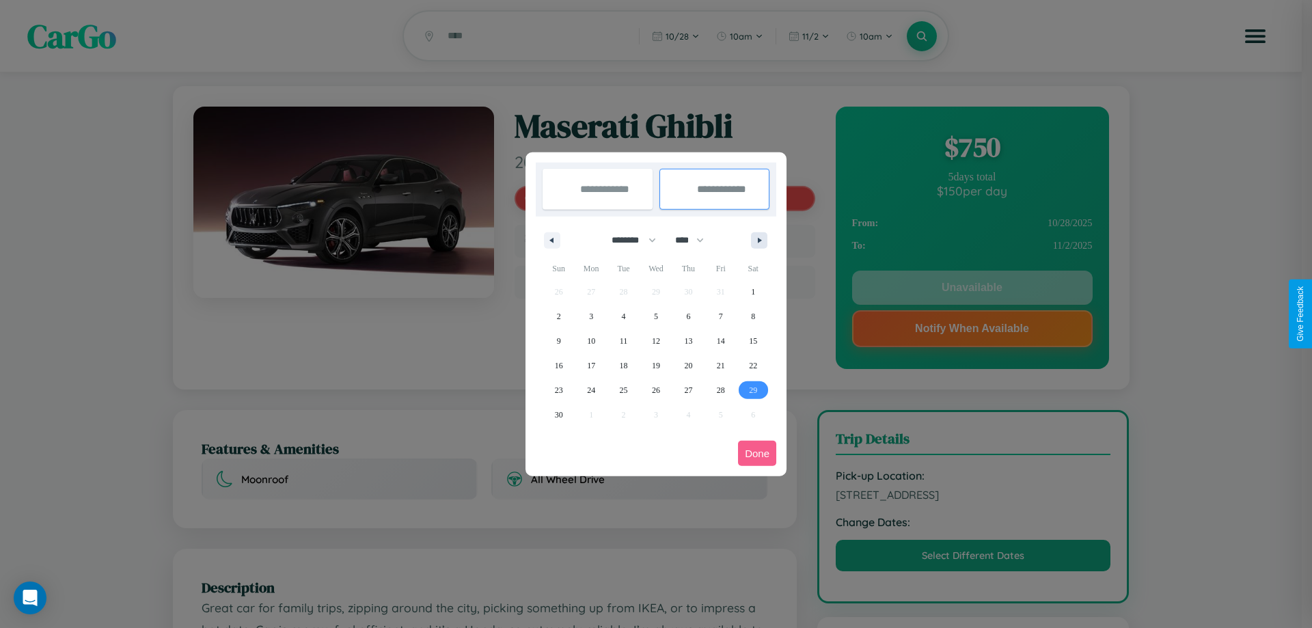
click at [759, 240] on icon "button" at bounding box center [762, 240] width 7 height 5
select select "**"
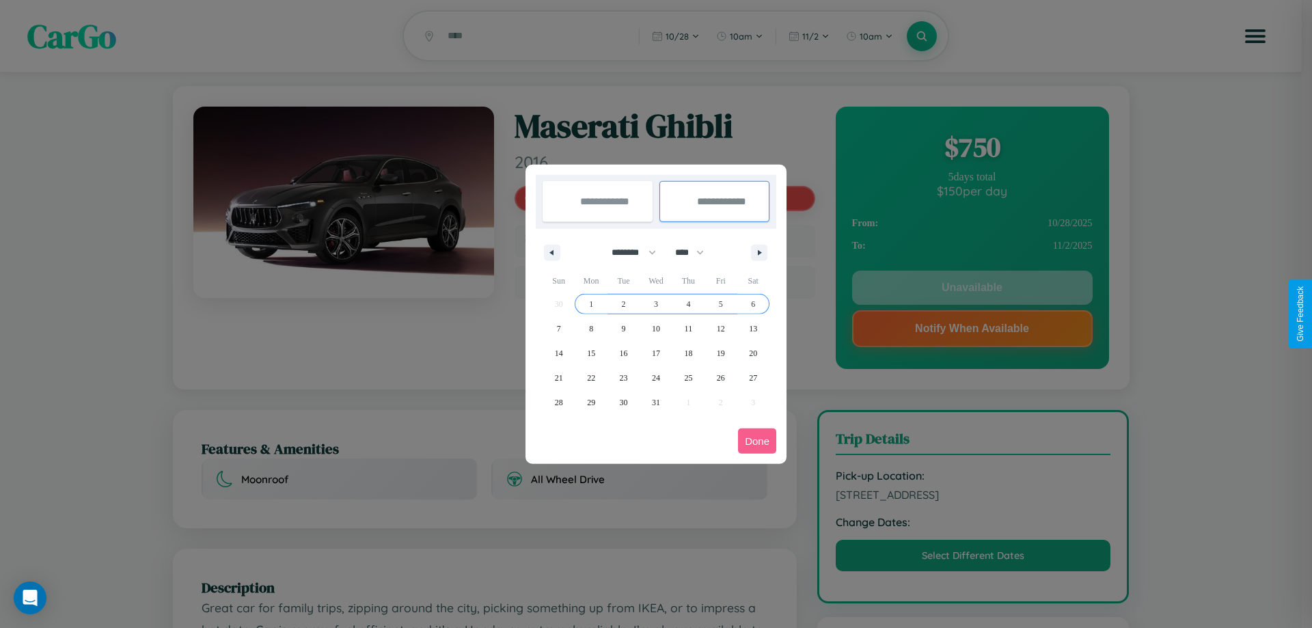
click at [753, 304] on span "6" at bounding box center [753, 304] width 4 height 25
type input "**********"
select select "**"
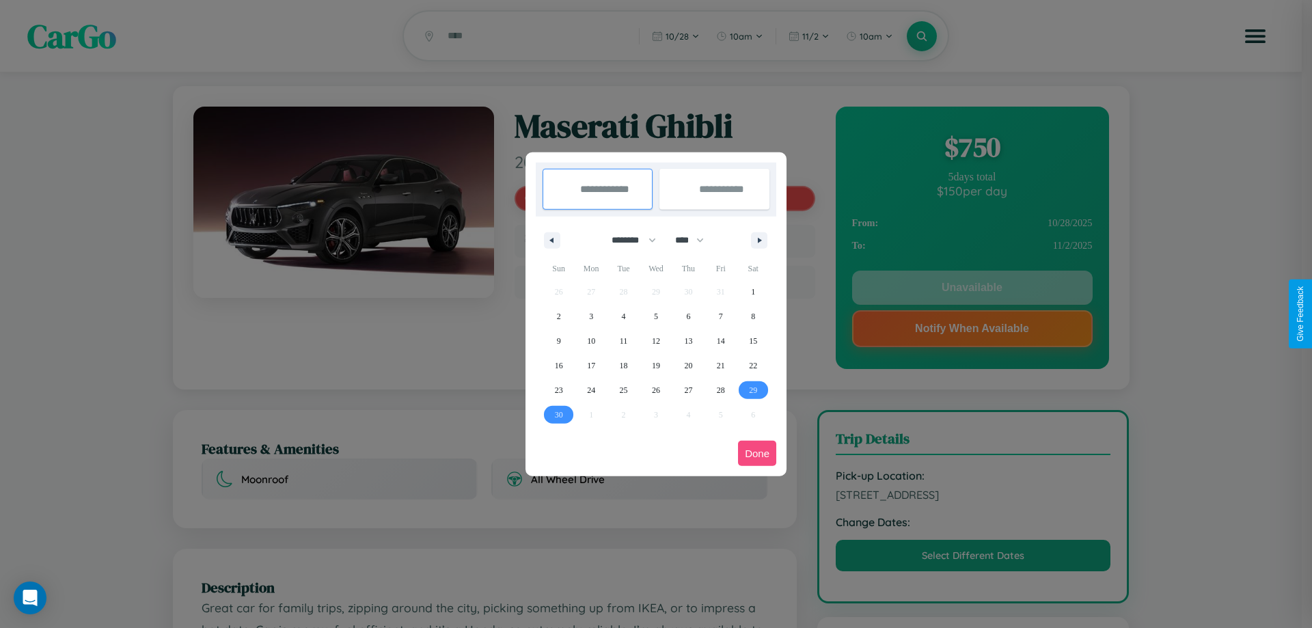
click at [757, 453] on button "Done" at bounding box center [757, 453] width 38 height 25
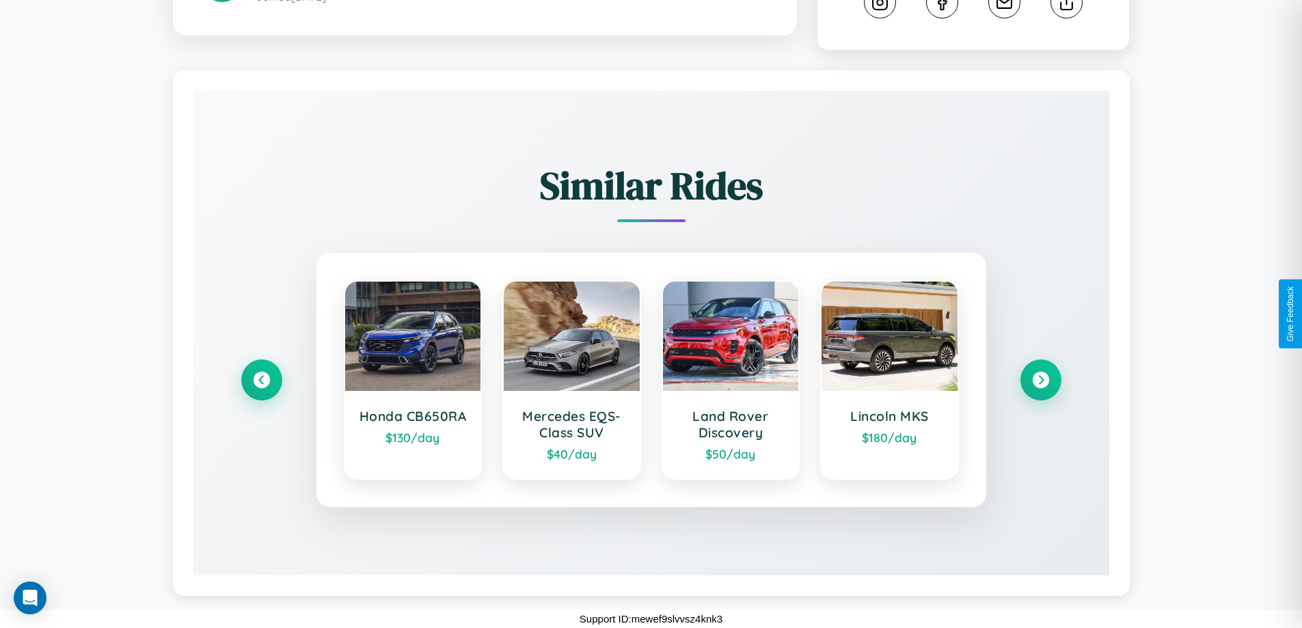
scroll to position [803, 0]
click at [1040, 380] on icon at bounding box center [1041, 380] width 18 height 18
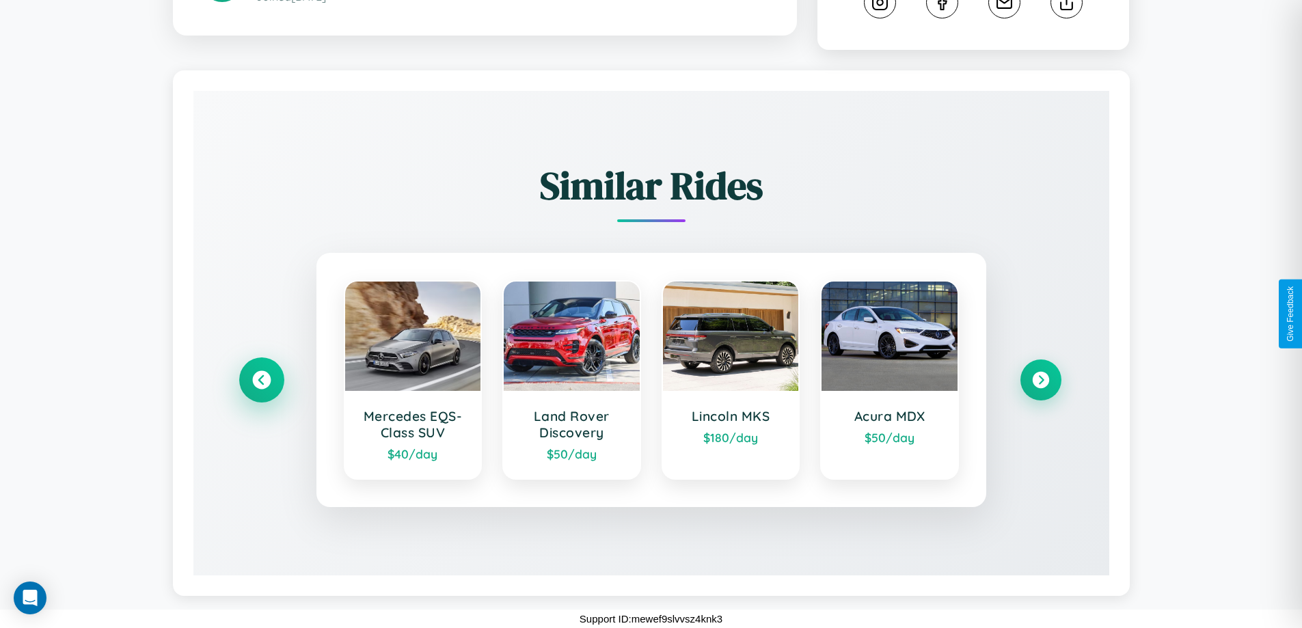
click at [261, 380] on icon at bounding box center [261, 380] width 18 height 18
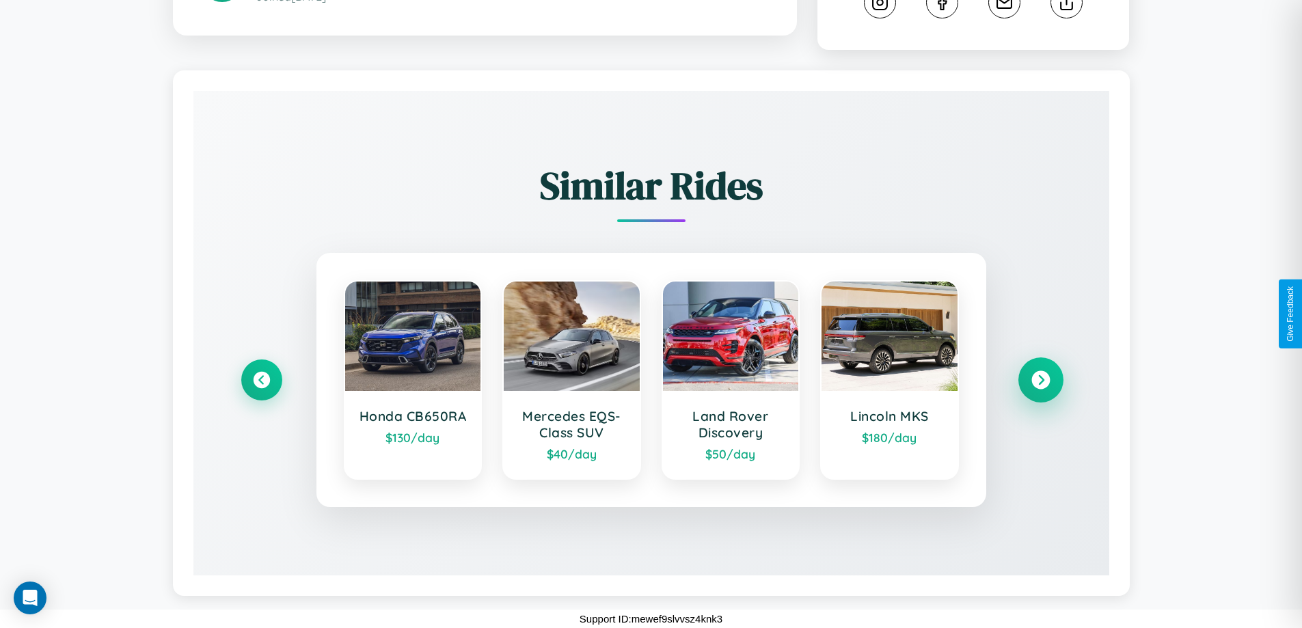
click at [1040, 380] on icon at bounding box center [1041, 380] width 18 height 18
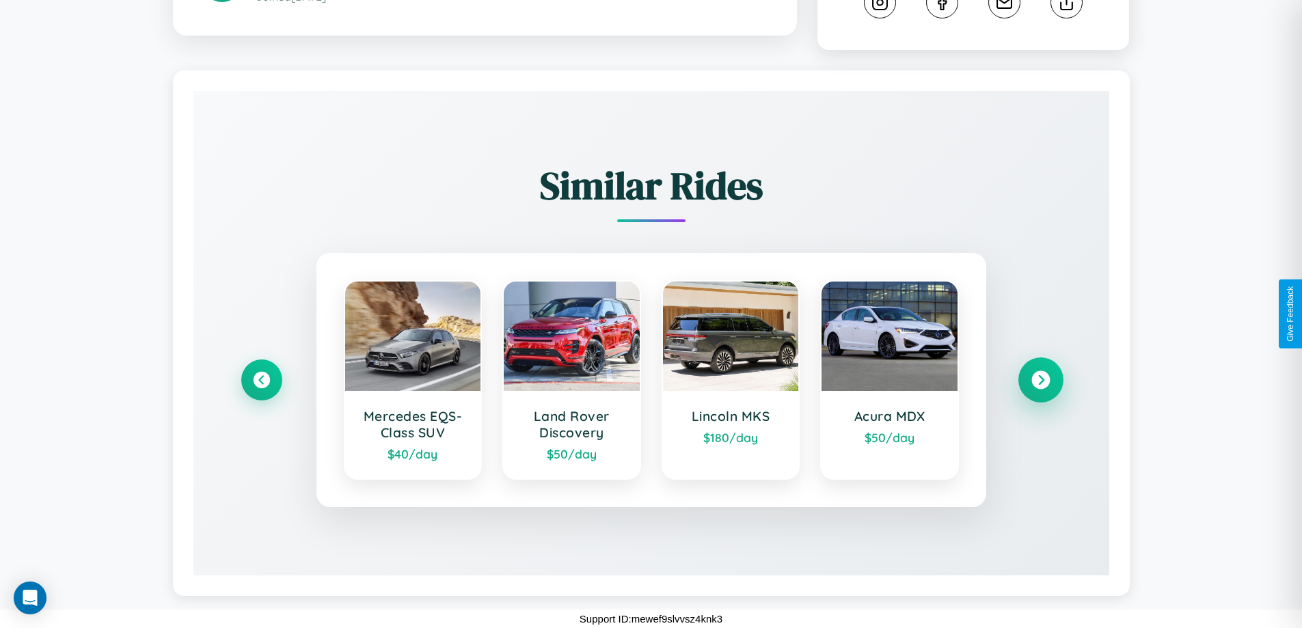
click at [1040, 380] on icon at bounding box center [1041, 380] width 18 height 18
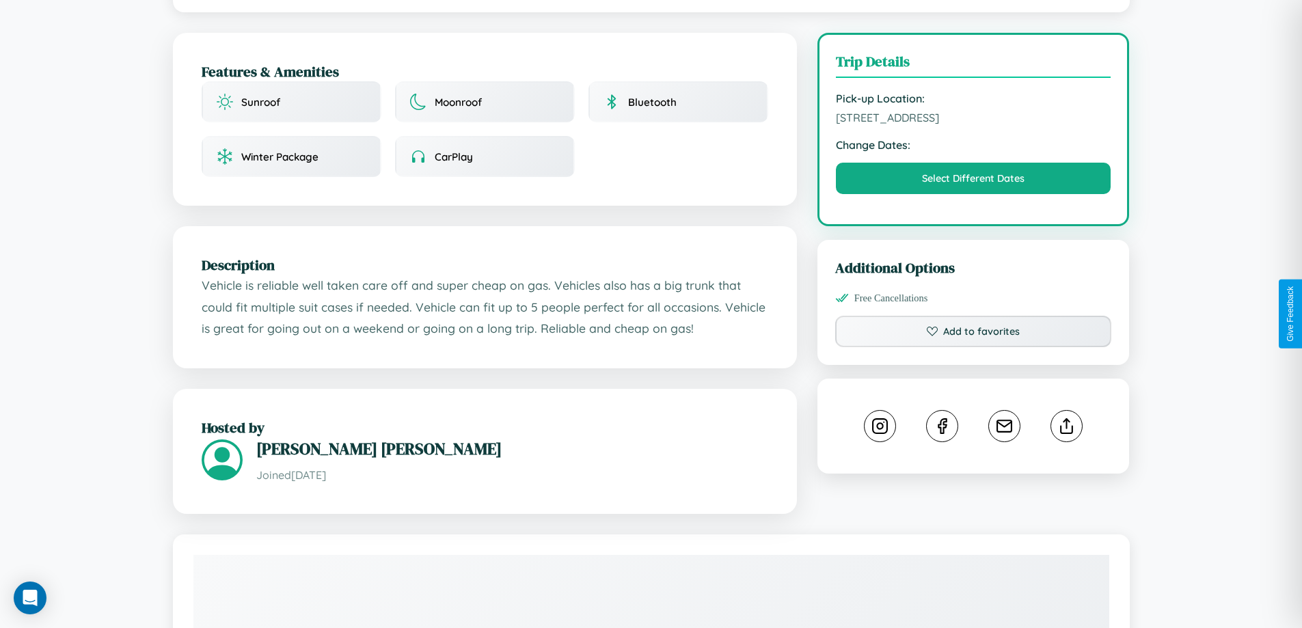
scroll to position [355, 0]
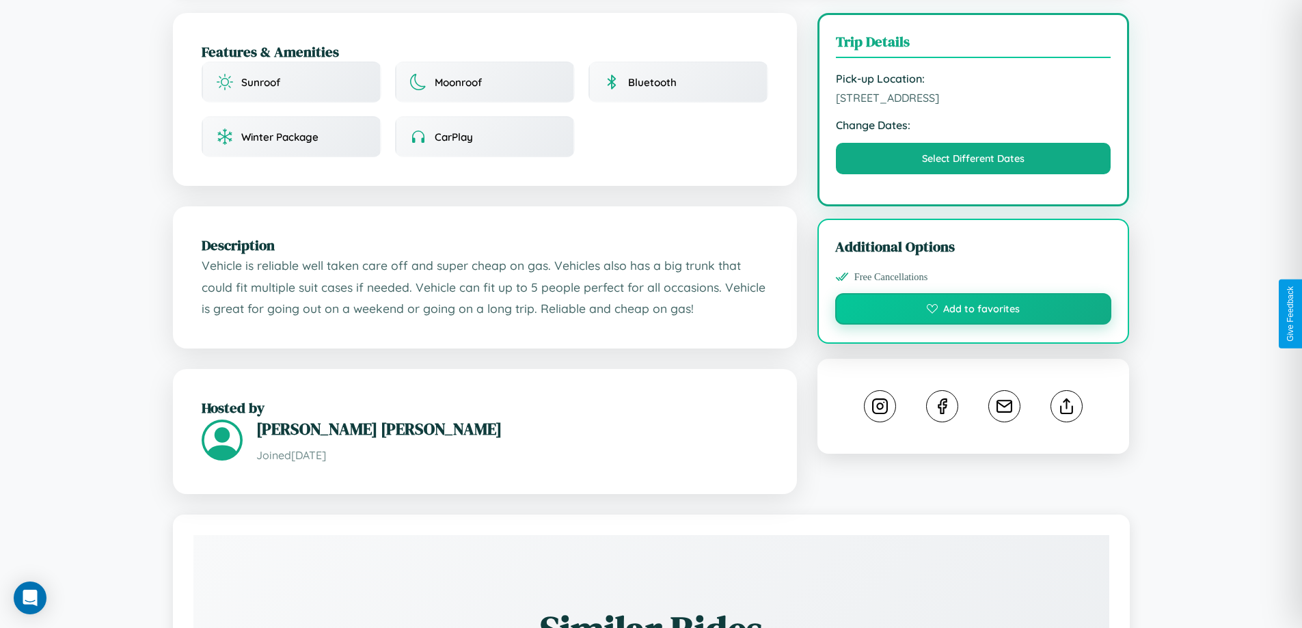
click at [973, 311] on button "Add to favorites" at bounding box center [973, 308] width 277 height 31
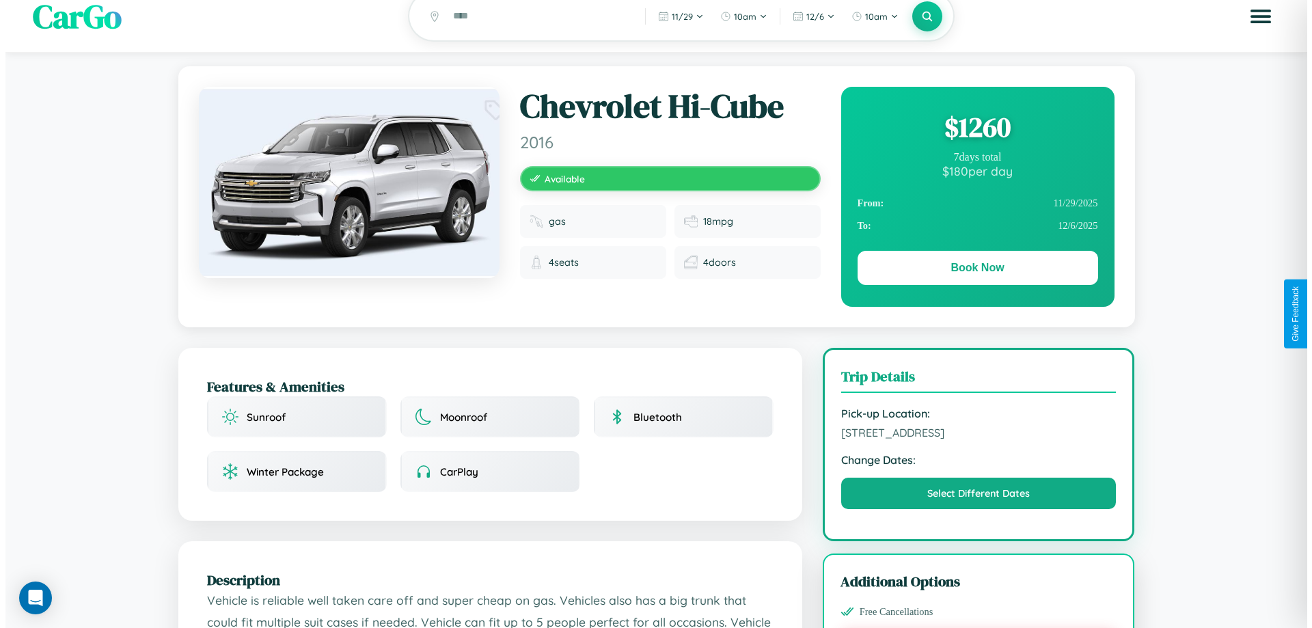
scroll to position [0, 0]
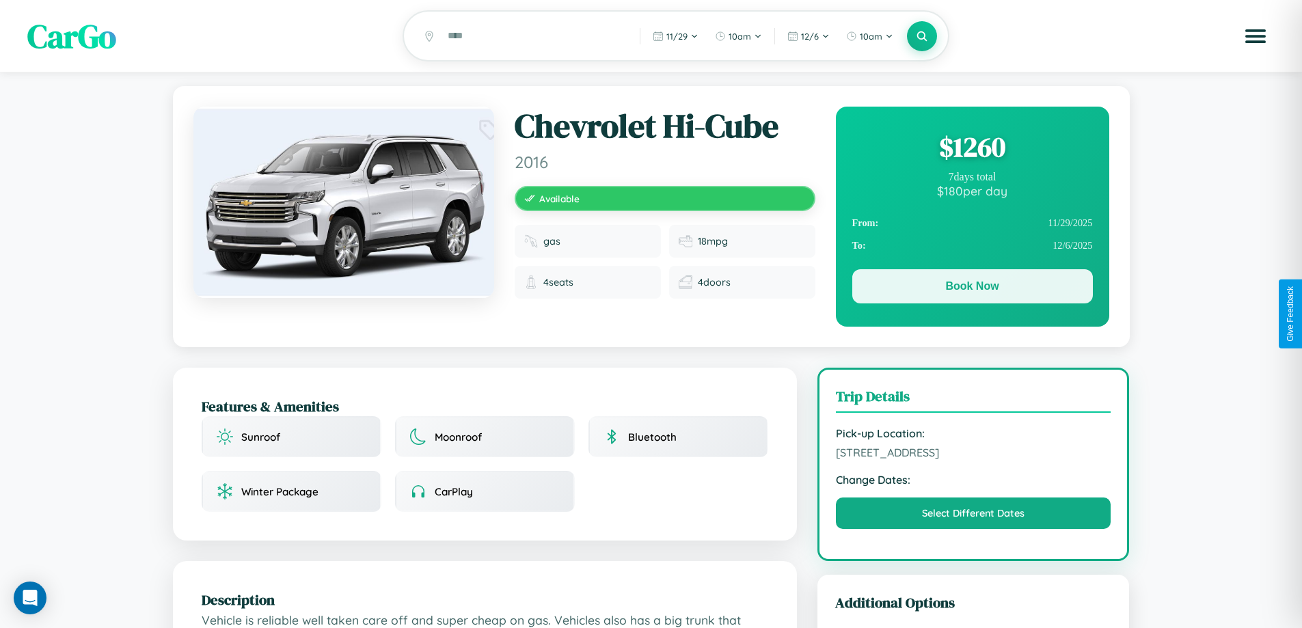
click at [972, 288] on button "Book Now" at bounding box center [972, 286] width 241 height 34
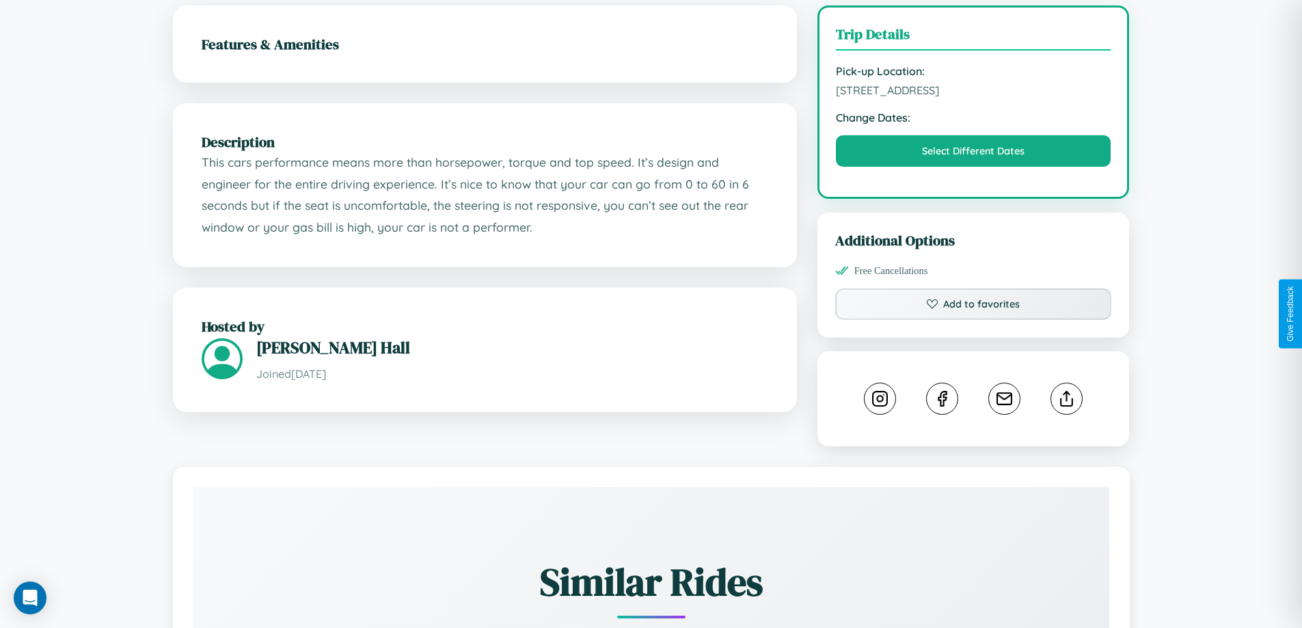
scroll to position [491, 0]
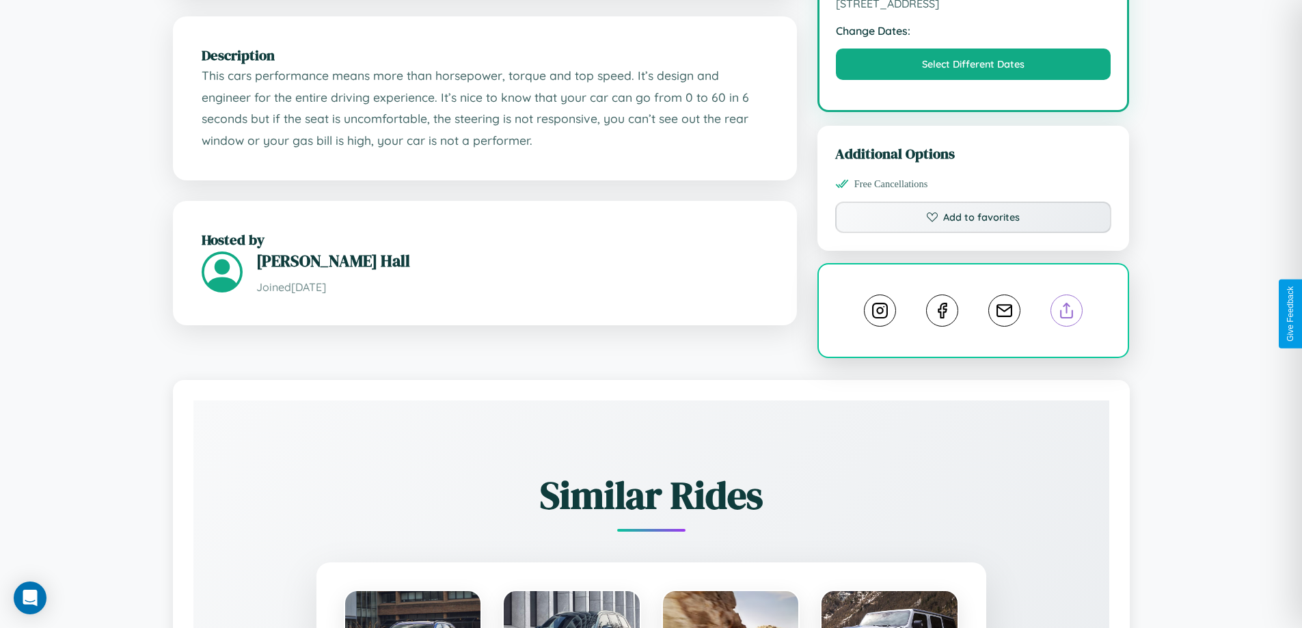
click at [1067, 313] on line at bounding box center [1067, 309] width 0 height 10
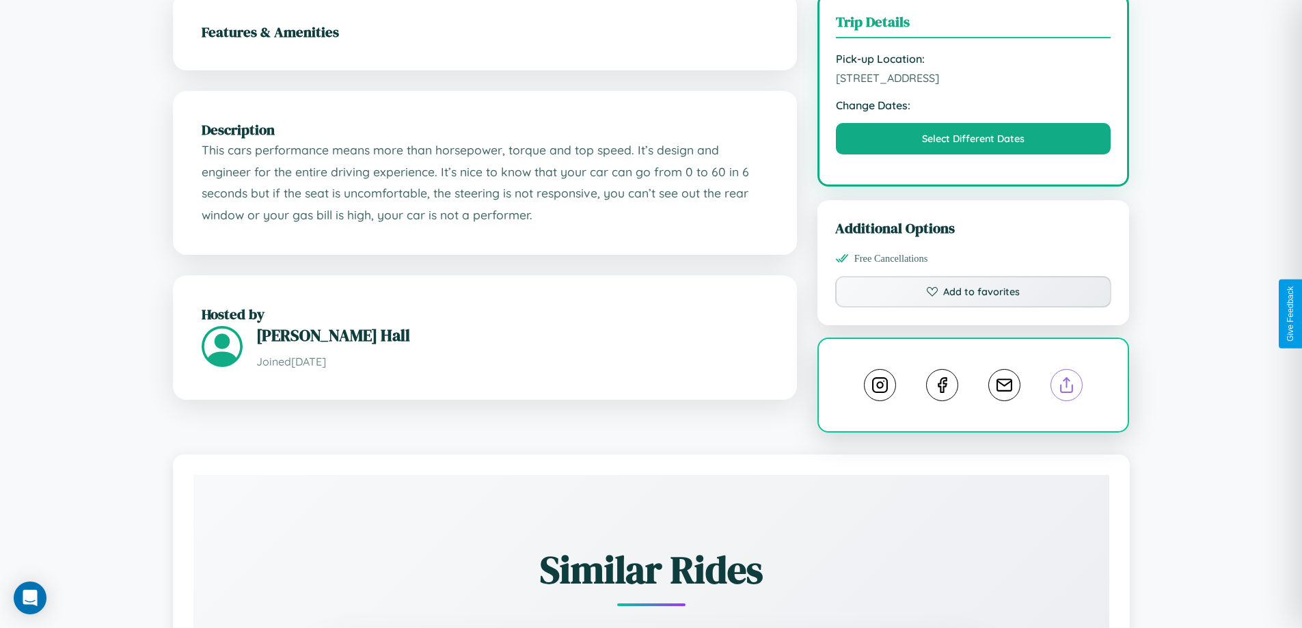
scroll to position [397, 0]
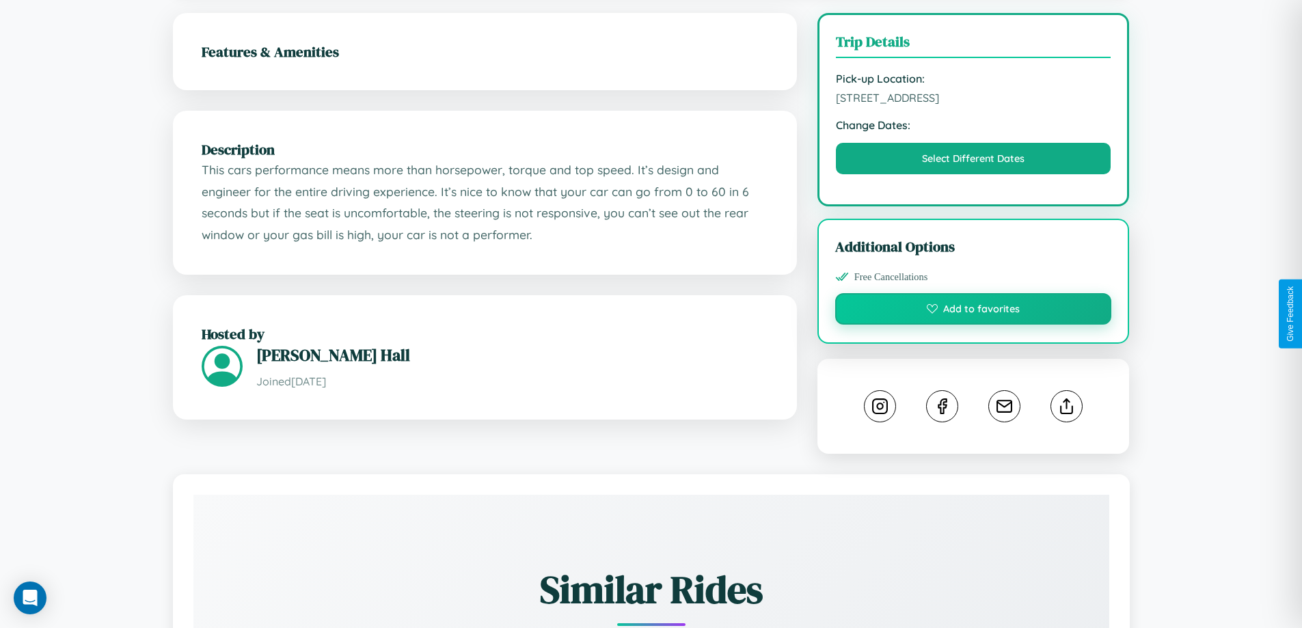
click at [973, 311] on button "Add to favorites" at bounding box center [973, 308] width 277 height 31
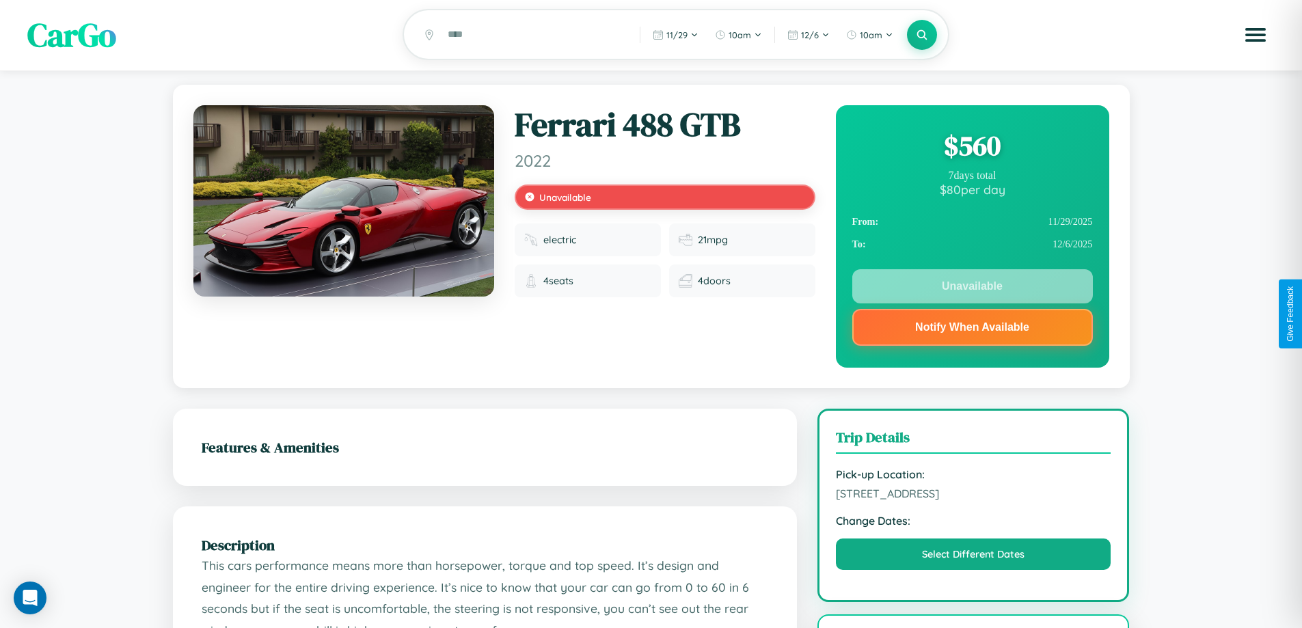
scroll to position [0, 0]
